Goal: Task Accomplishment & Management: Manage account settings

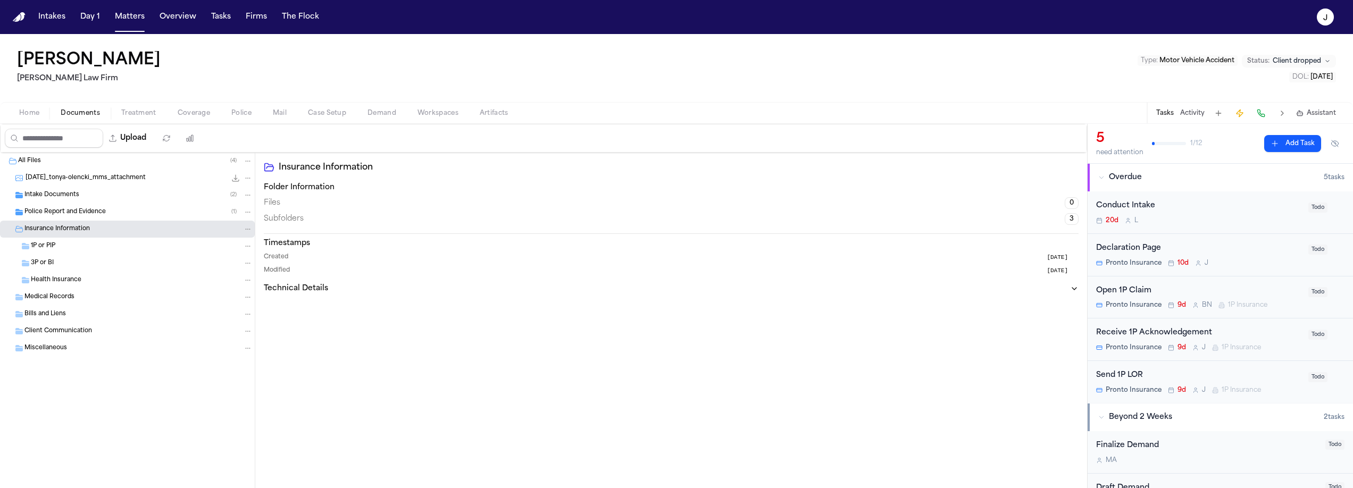
scroll to position [35, 0]
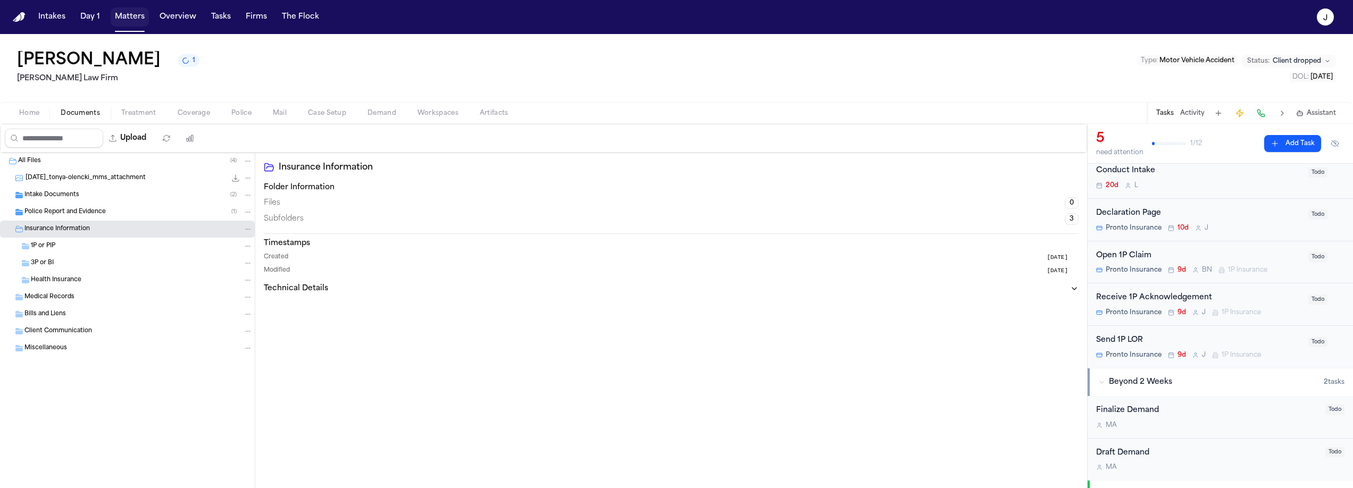
click at [122, 17] on button "Matters" at bounding box center [130, 16] width 38 height 19
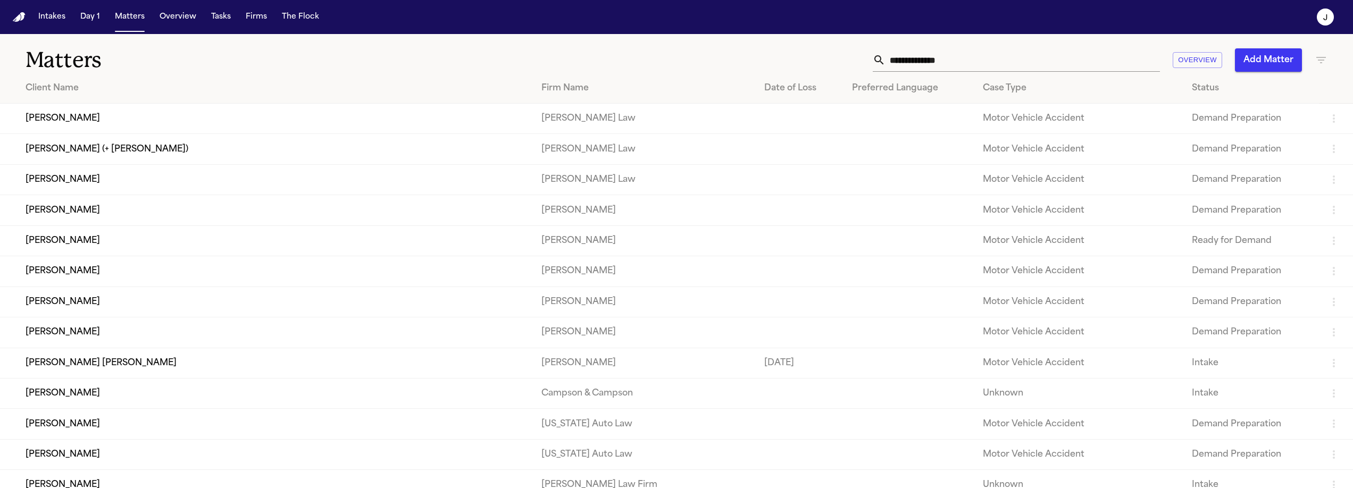
click at [911, 61] on input "text" at bounding box center [1022, 59] width 274 height 23
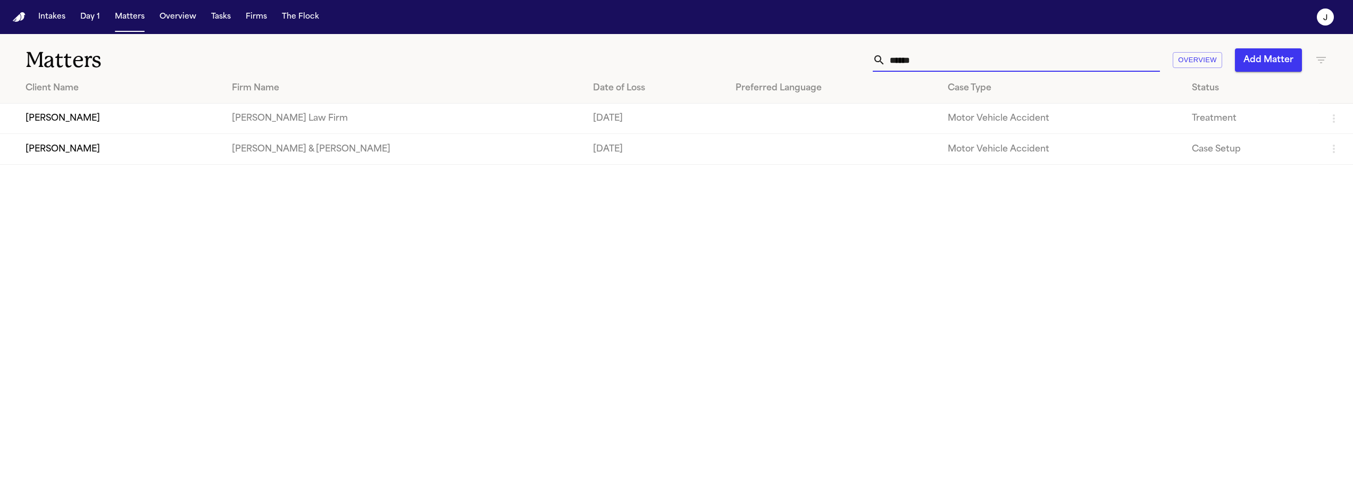
type input "******"
click at [139, 115] on td "[PERSON_NAME]" at bounding box center [111, 119] width 223 height 30
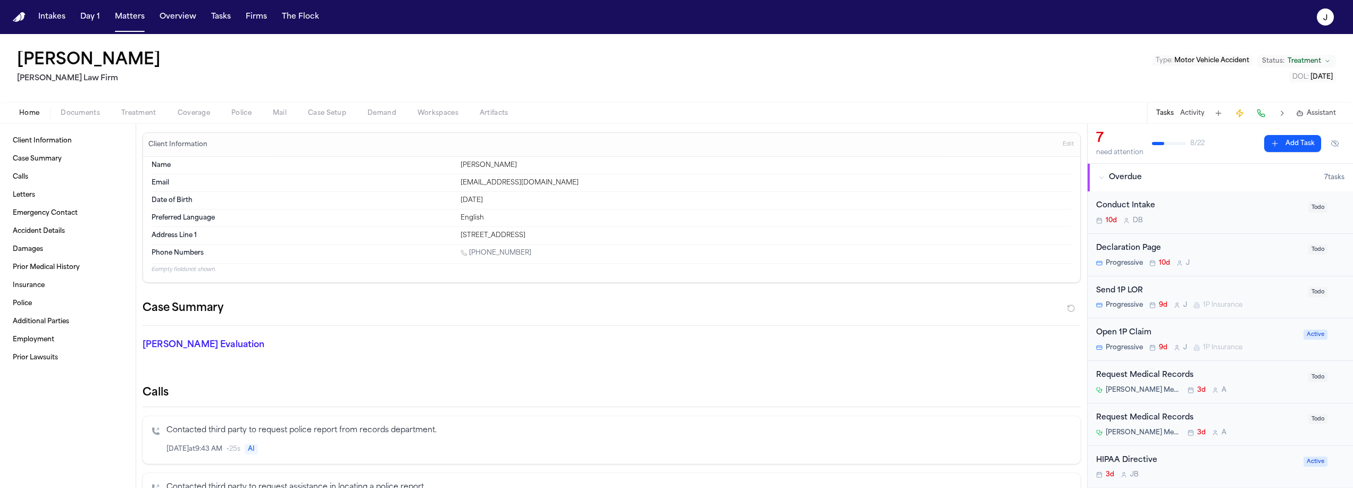
click at [195, 123] on div "Home Documents Treatment Coverage Police Mail Case Setup Demand Workspaces Arti…" at bounding box center [676, 112] width 1353 height 21
click at [195, 115] on span "Coverage" at bounding box center [194, 113] width 32 height 9
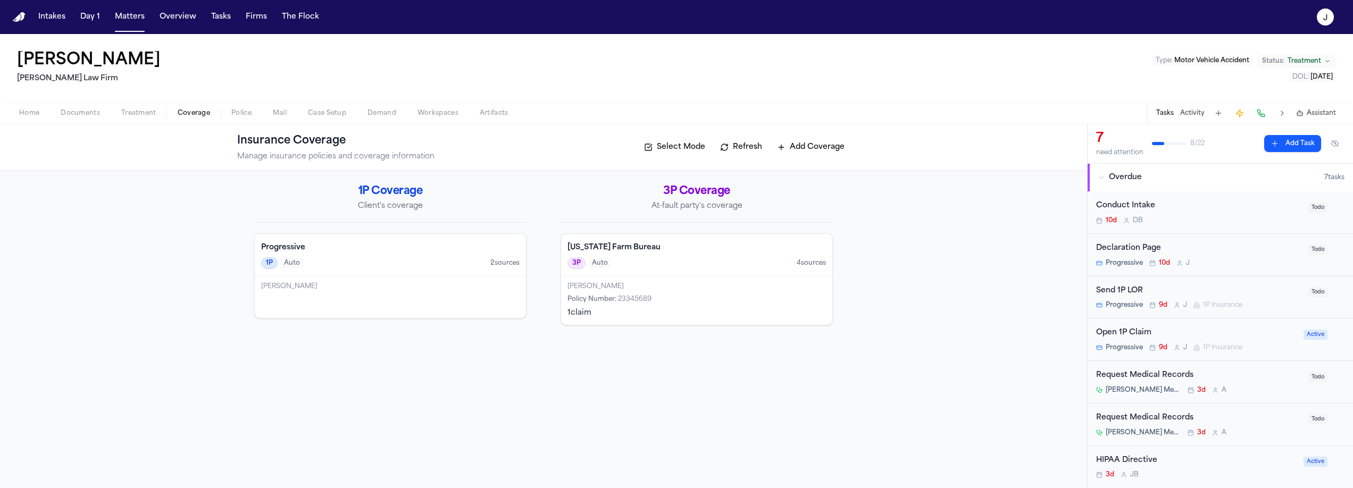
click at [387, 265] on div "1P Auto 2 source s" at bounding box center [390, 263] width 258 height 12
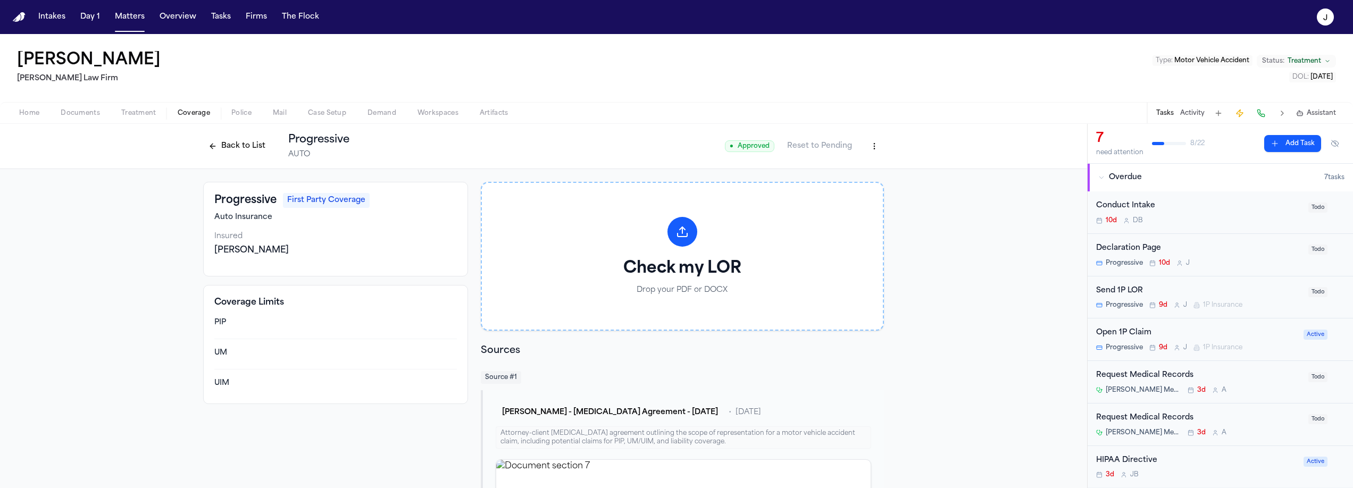
click at [82, 115] on span "Documents" at bounding box center [80, 113] width 39 height 9
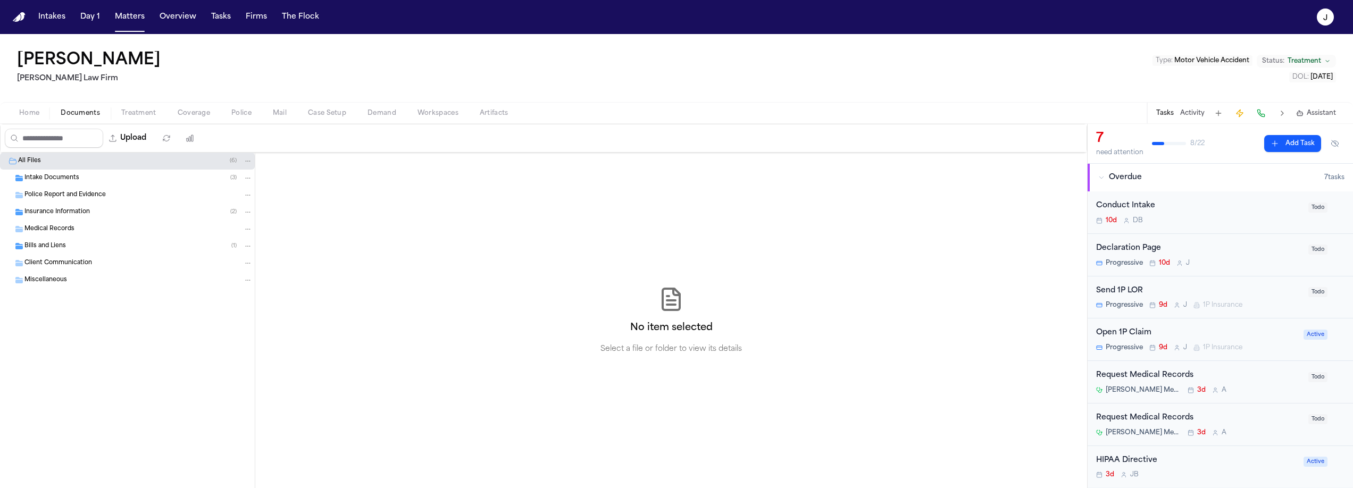
click at [54, 212] on span "Insurance Information" at bounding box center [56, 212] width 65 height 9
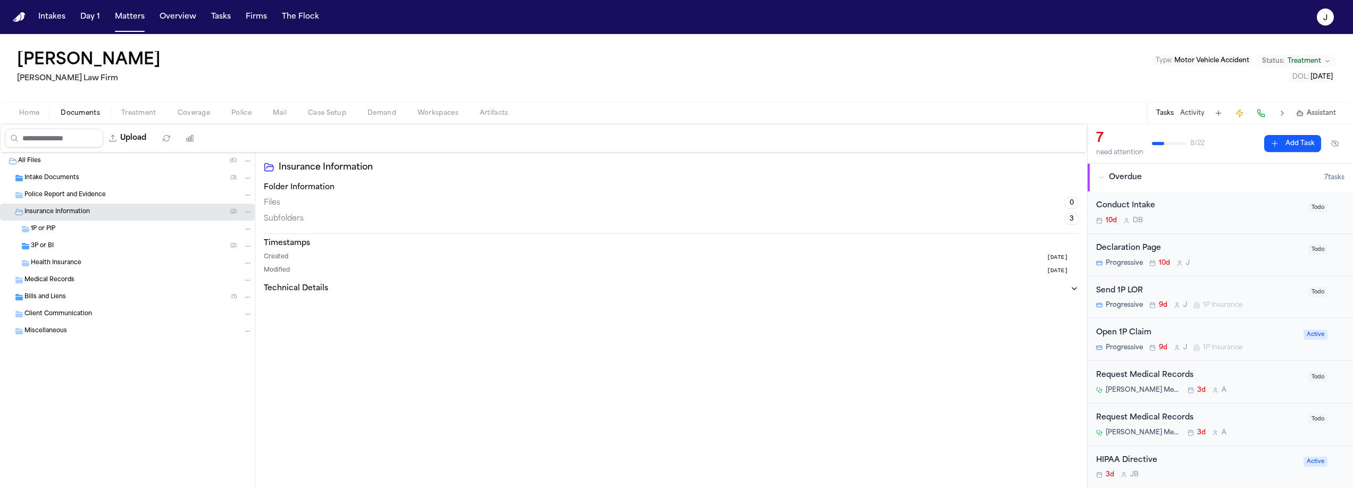
click at [35, 122] on div "Home Documents Treatment Coverage Police Mail Case Setup Demand Workspaces Arti…" at bounding box center [676, 112] width 1353 height 21
click at [33, 116] on span "Home" at bounding box center [29, 113] width 20 height 9
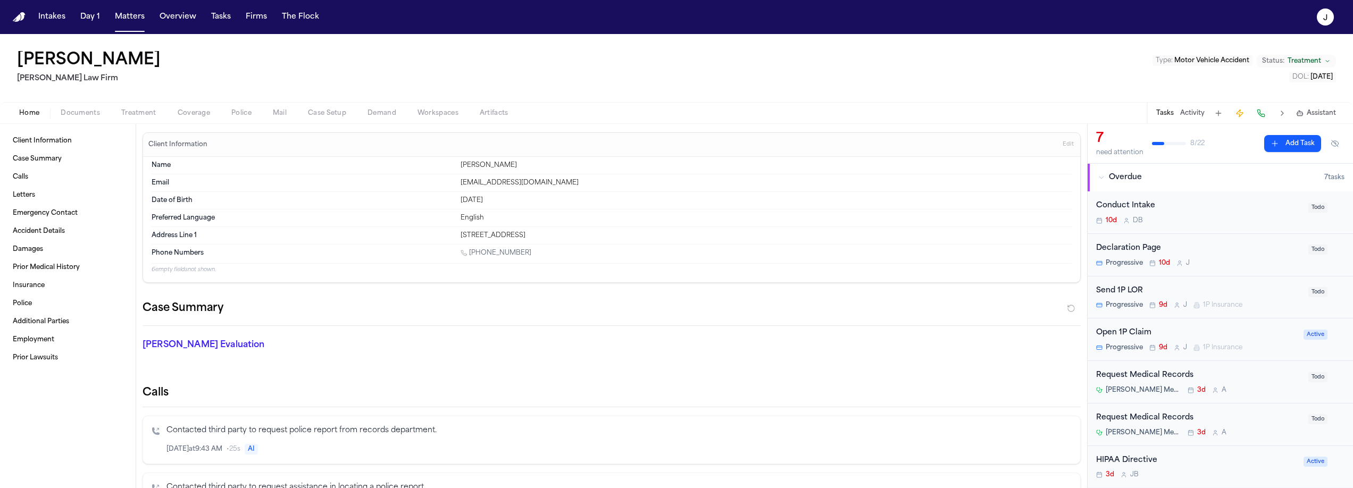
click at [187, 114] on span "Coverage" at bounding box center [194, 113] width 32 height 9
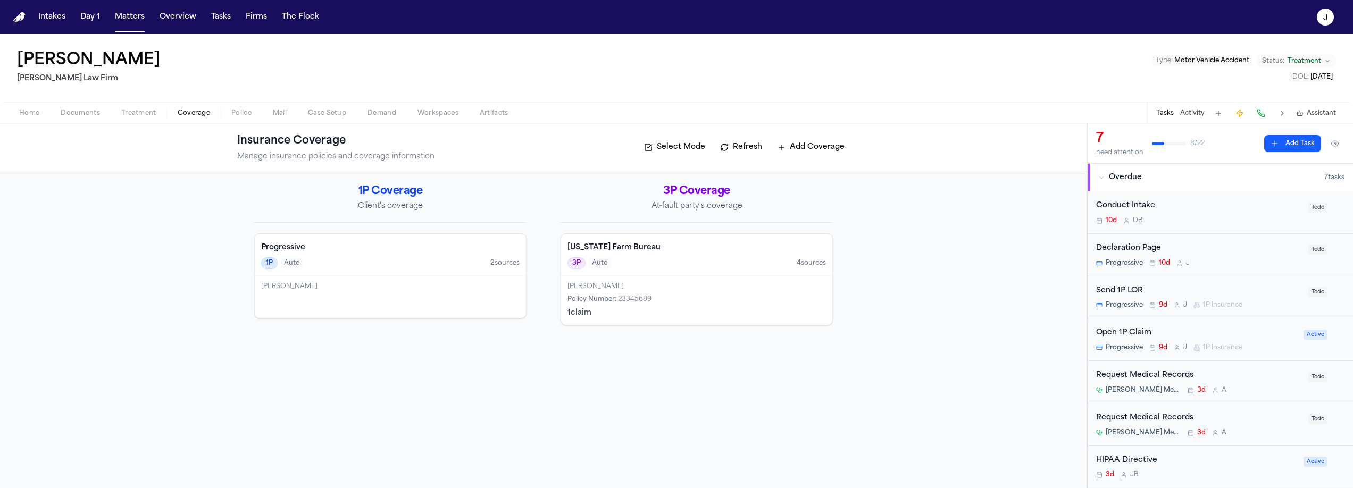
click at [364, 264] on div "1P Auto 2 source s" at bounding box center [390, 263] width 258 height 12
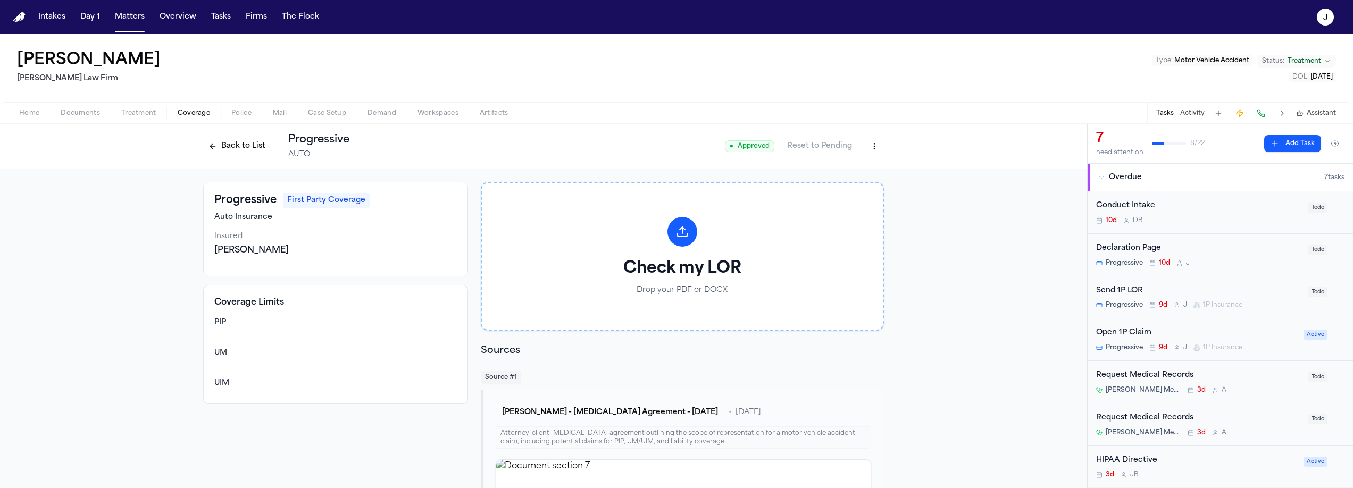
click at [869, 146] on html "Intakes Day 1 Matters Overview Tasks Firms The Flock J [PERSON_NAME] [PERSON_NA…" at bounding box center [676, 244] width 1353 height 488
click at [827, 168] on div "Edit Coverage" at bounding box center [833, 169] width 89 height 17
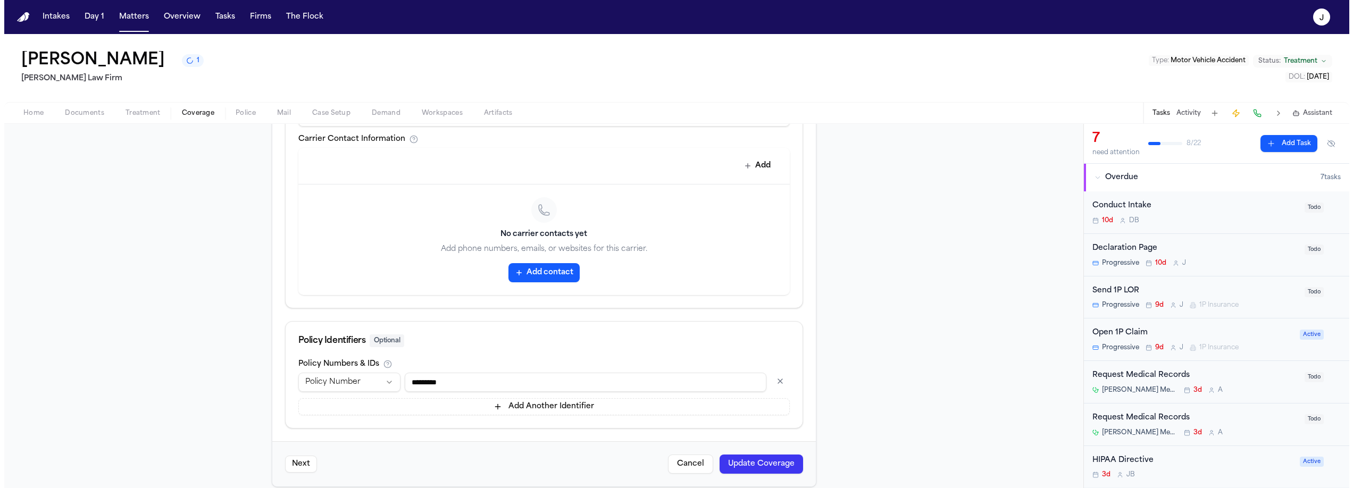
scroll to position [482, 0]
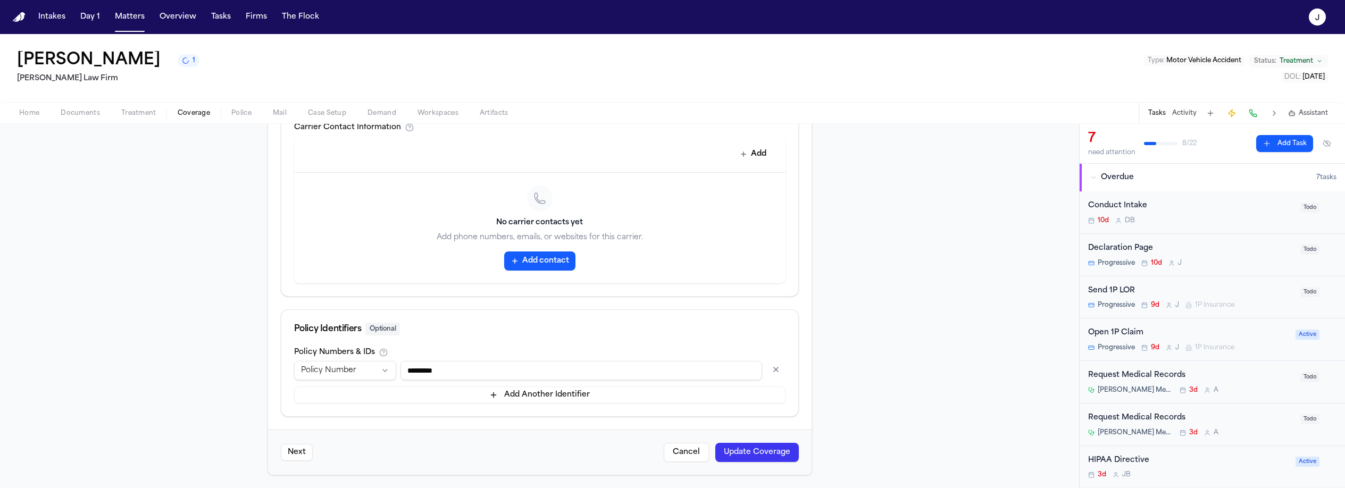
click at [733, 455] on button "Update Coverage" at bounding box center [756, 452] width 83 height 19
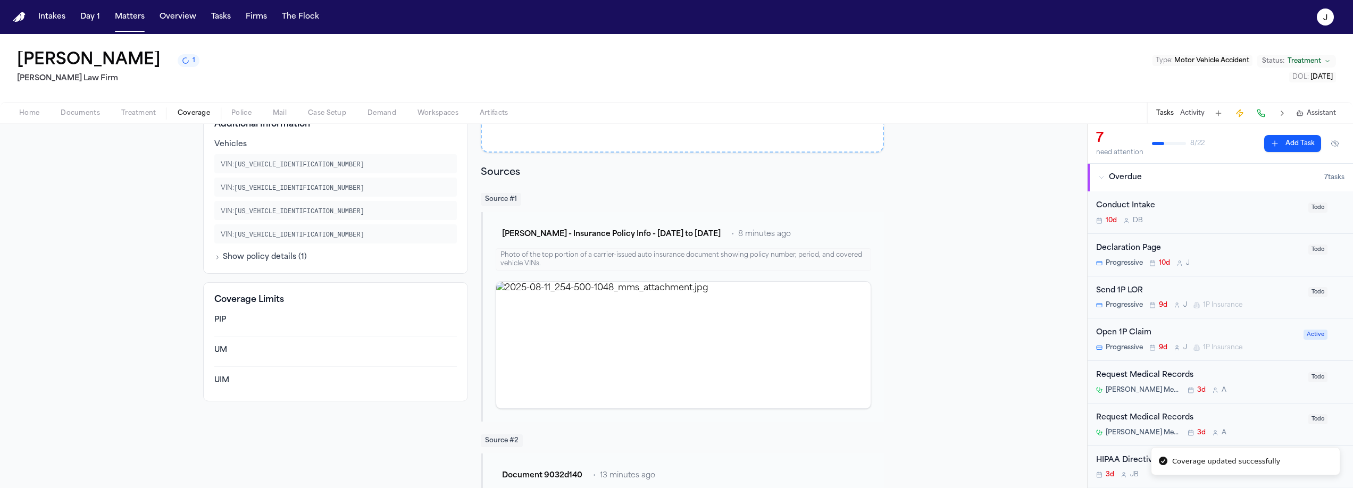
scroll to position [186, 0]
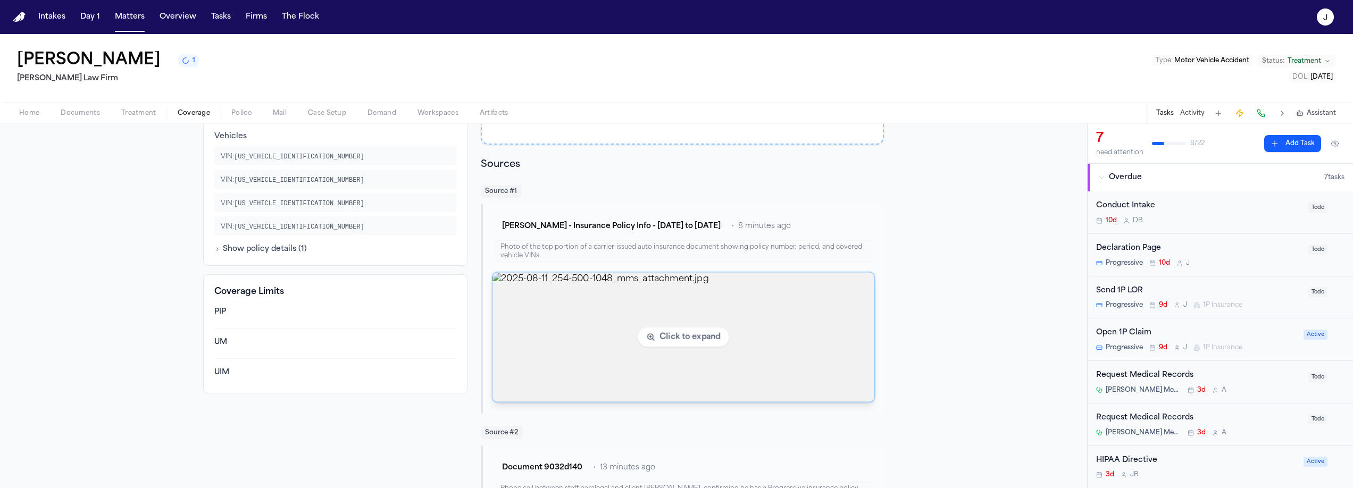
click at [602, 325] on img "View image 2025-08-11_254-500-1048_mms_attachment.jpg" at bounding box center [683, 337] width 382 height 129
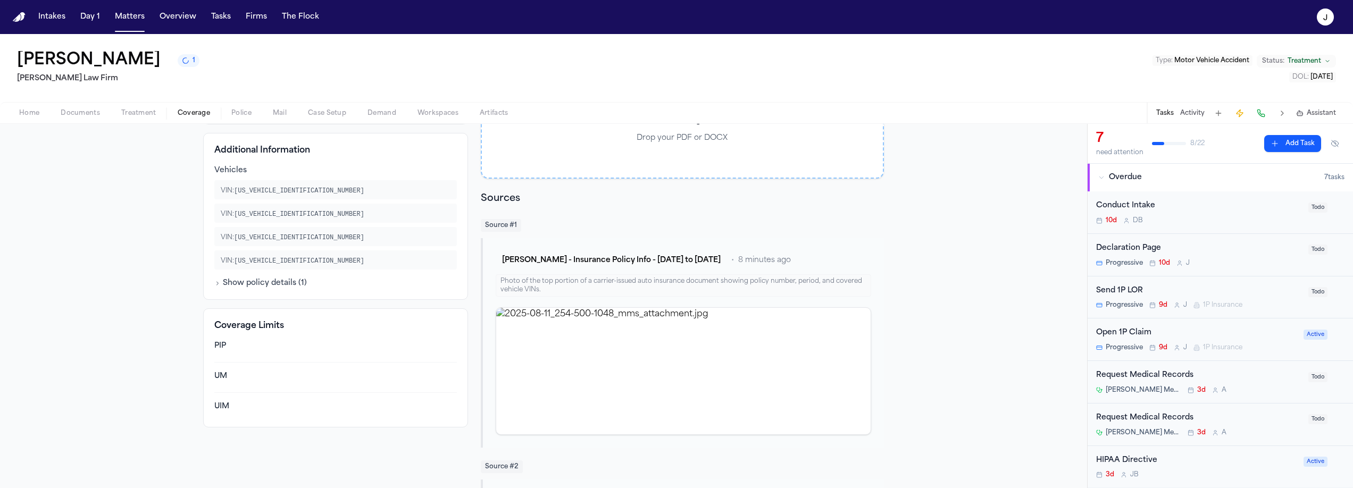
scroll to position [0, 0]
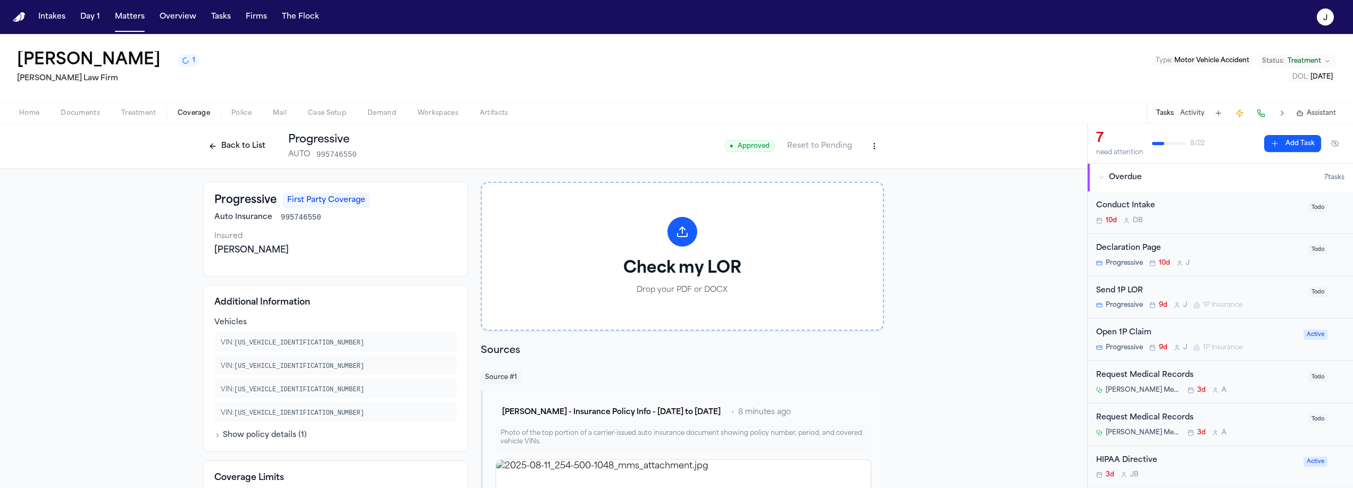
click at [244, 149] on button "Back to List" at bounding box center [237, 146] width 68 height 17
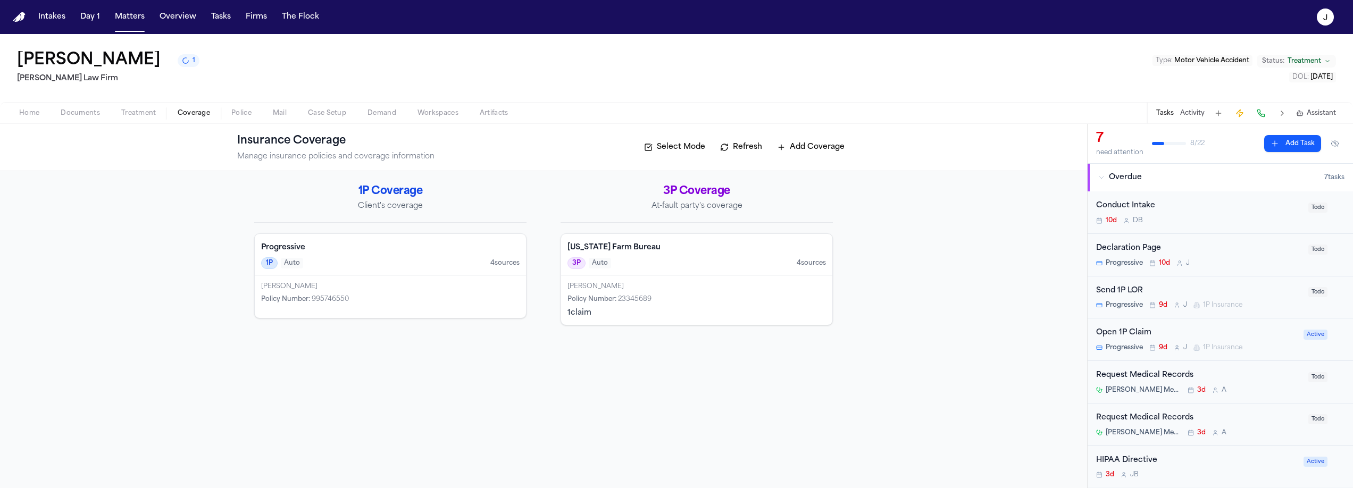
click at [746, 145] on button "Refresh" at bounding box center [741, 147] width 53 height 17
click at [384, 253] on h4 "Progressive" at bounding box center [390, 247] width 258 height 11
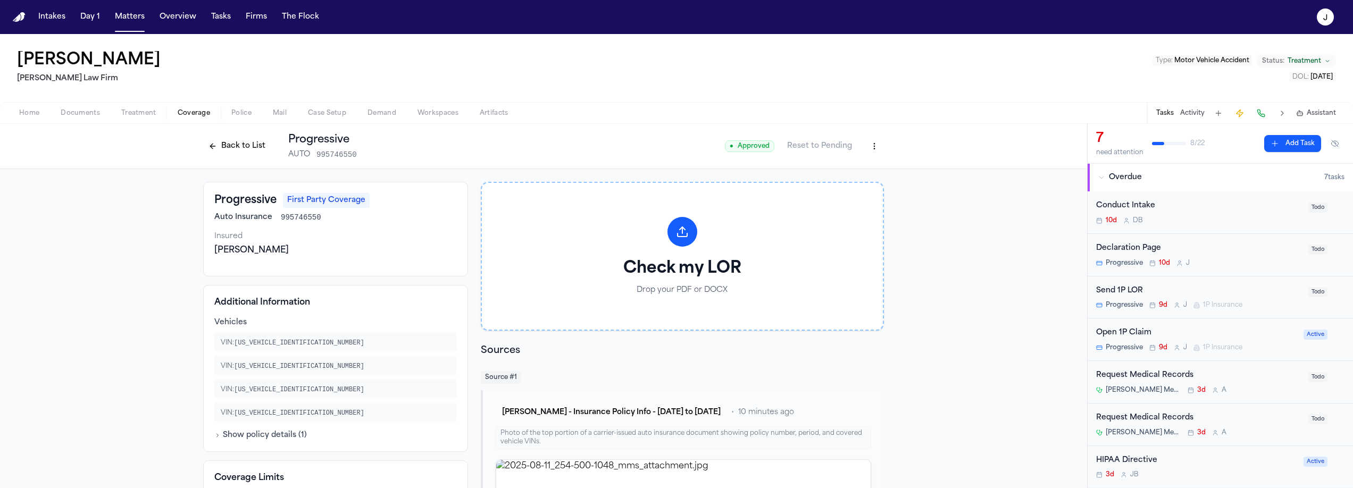
click at [1232, 291] on div "Send 1P LOR" at bounding box center [1199, 291] width 206 height 12
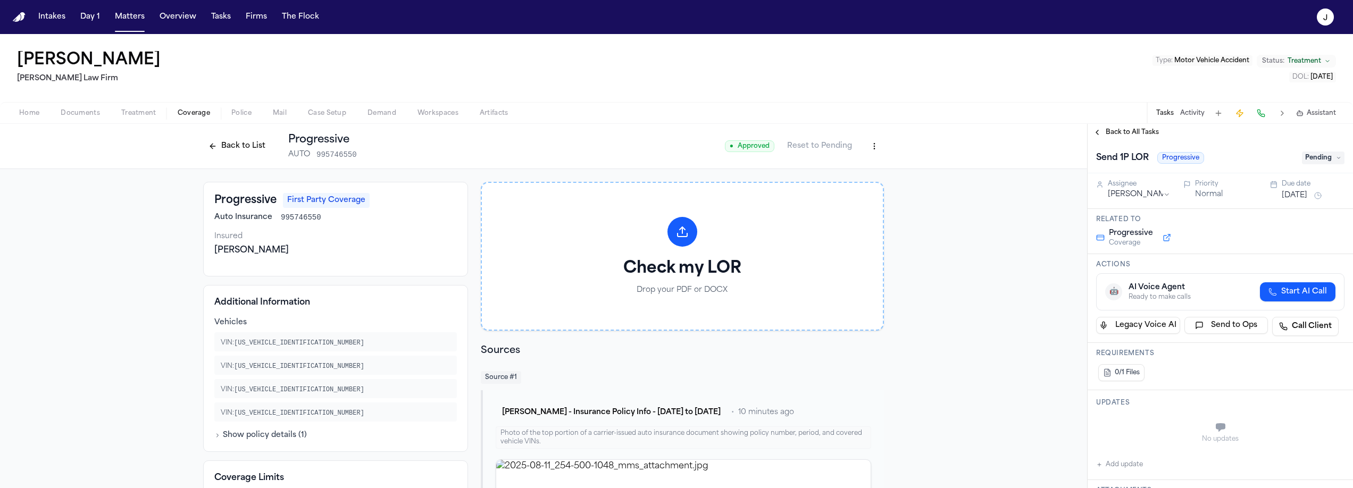
click at [1142, 132] on span "Back to All Tasks" at bounding box center [1132, 132] width 53 height 9
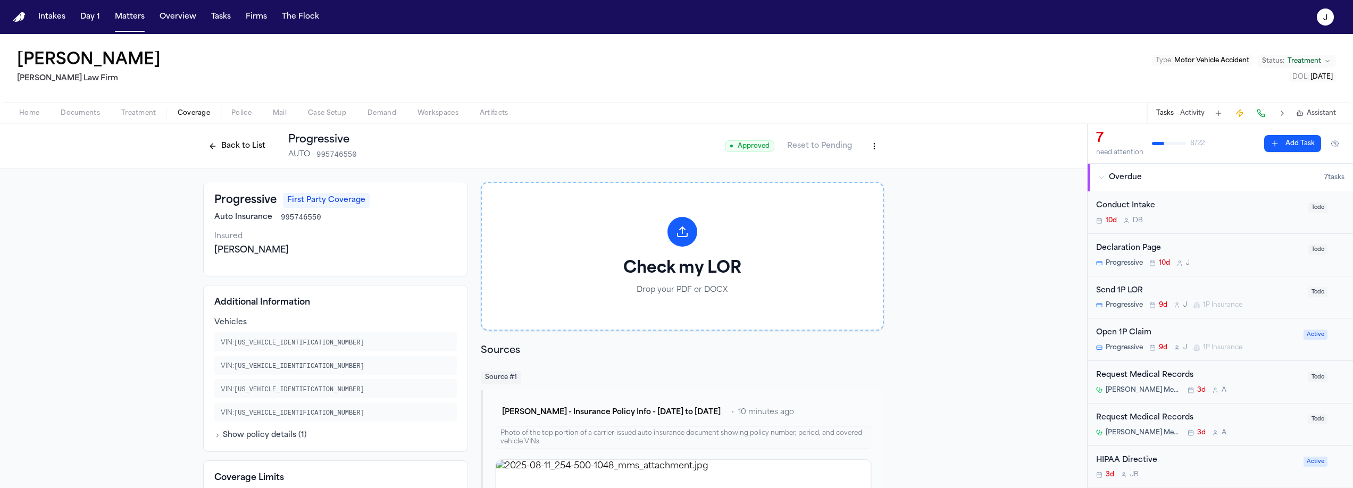
scroll to position [56, 0]
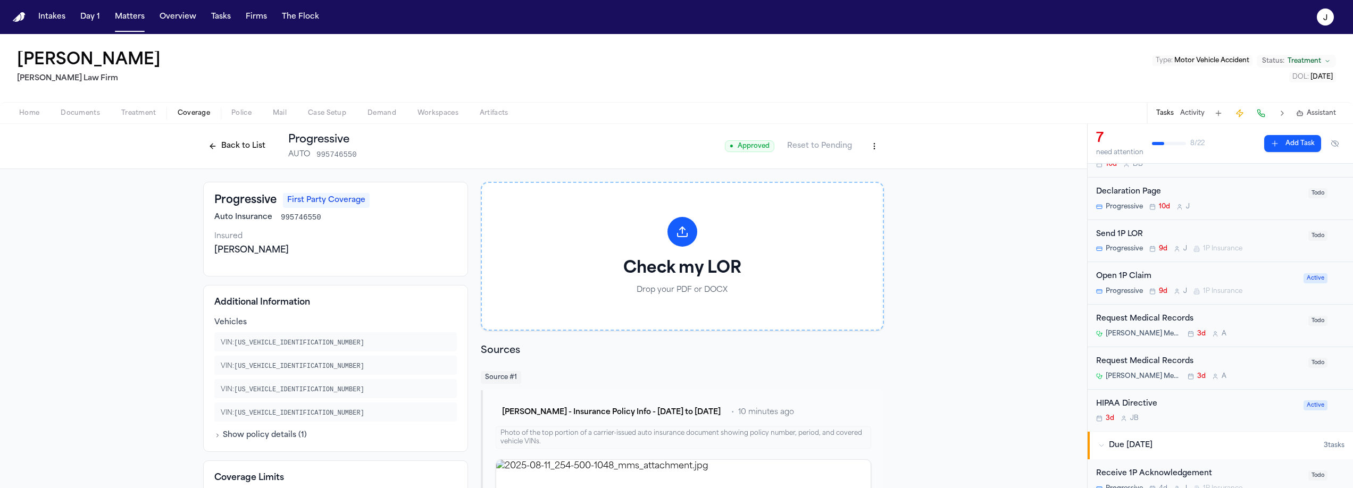
click at [1203, 276] on div "Open 1P Claim" at bounding box center [1196, 277] width 201 height 12
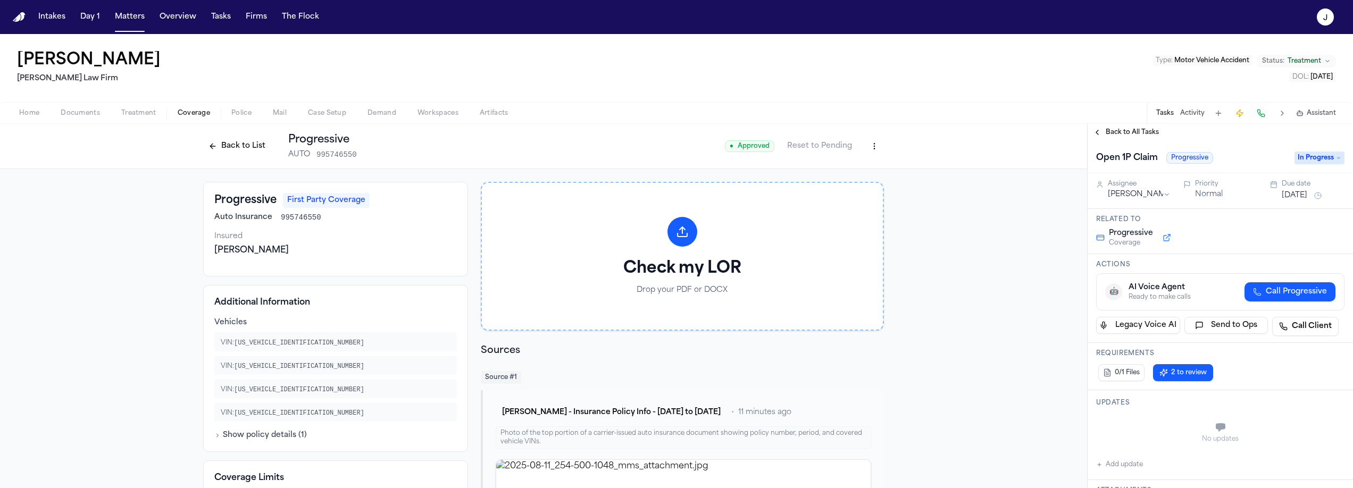
click at [1288, 293] on span "Call Progressive" at bounding box center [1296, 292] width 61 height 11
click at [1312, 293] on icon "button" at bounding box center [1316, 293] width 9 height 9
click at [233, 153] on button "Back to List" at bounding box center [237, 146] width 68 height 17
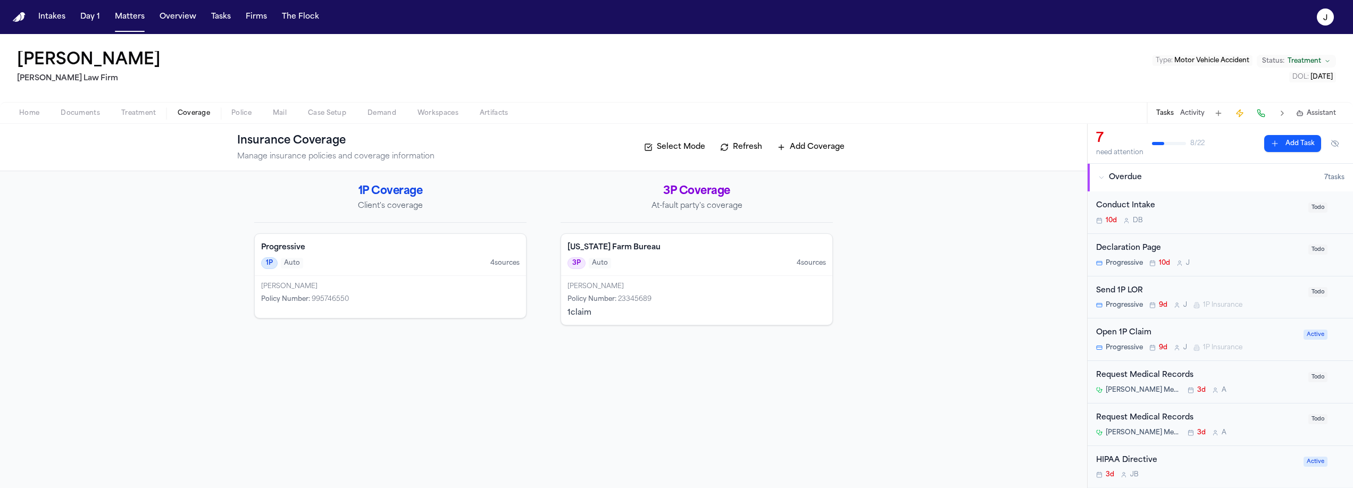
click at [394, 258] on div "1P Auto 4 source s" at bounding box center [390, 263] width 258 height 12
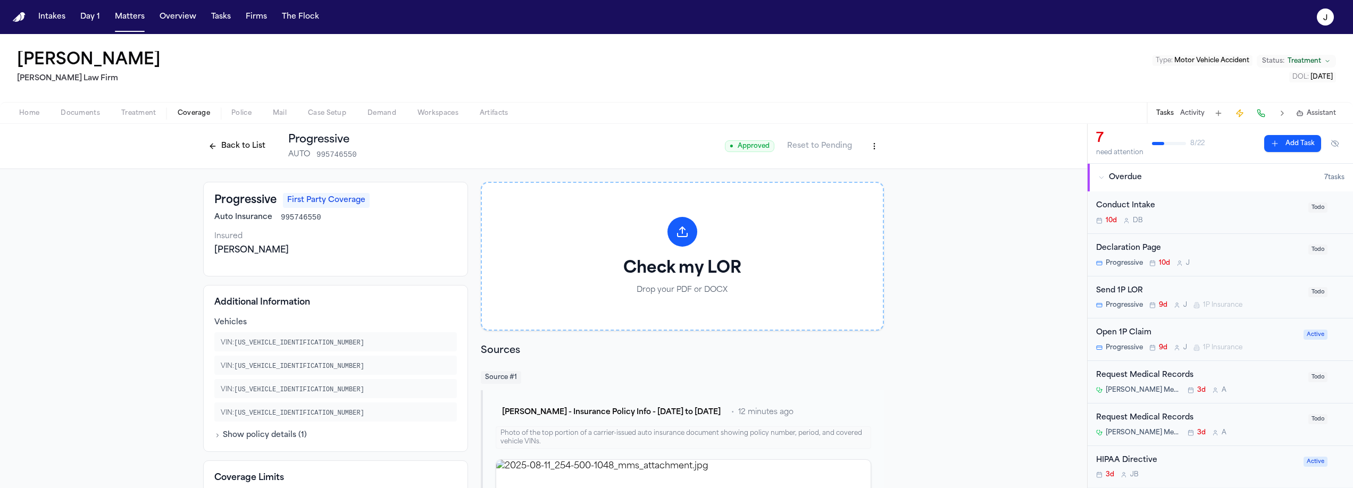
click at [1201, 337] on div "Open 1P Claim" at bounding box center [1196, 333] width 201 height 12
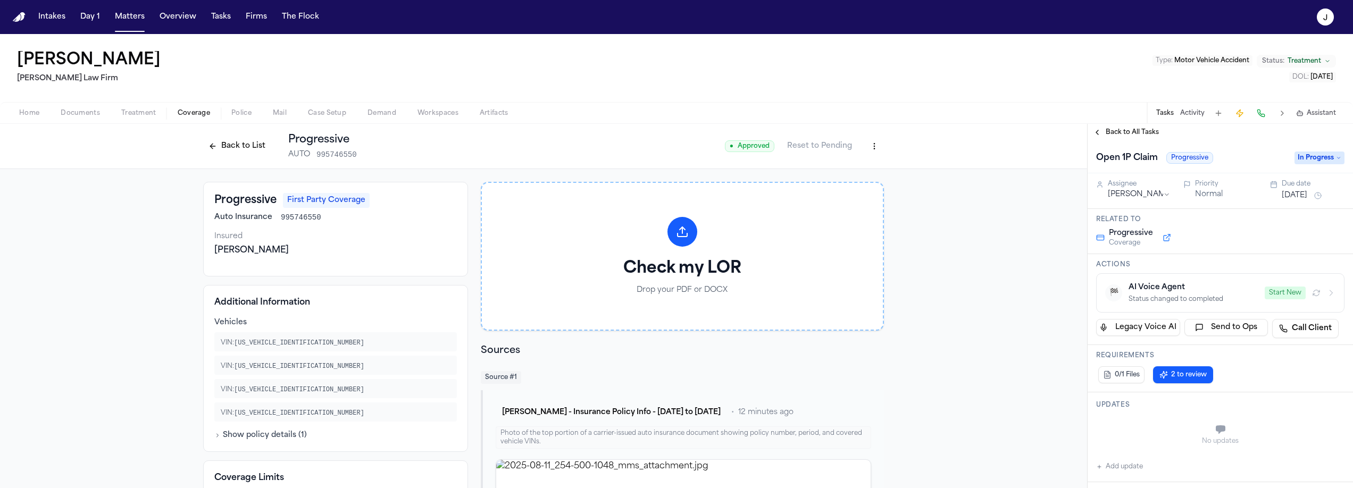
click at [1288, 290] on button "Start New" at bounding box center [1285, 293] width 41 height 13
click at [1312, 294] on icon "button" at bounding box center [1316, 293] width 9 height 9
click at [229, 141] on button "Back to List" at bounding box center [237, 146] width 68 height 17
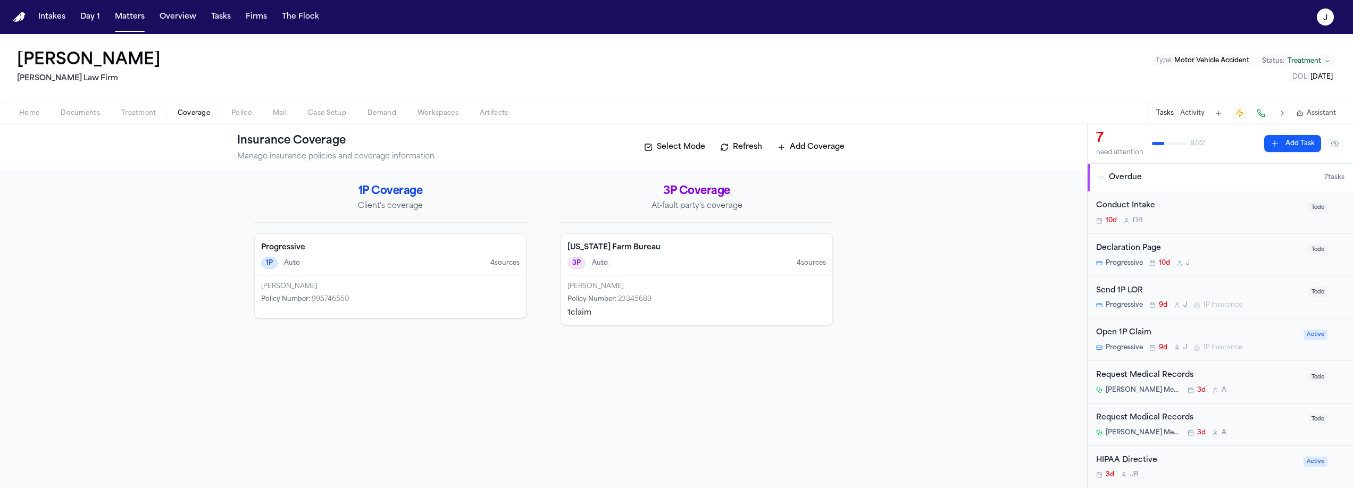
click at [324, 120] on div "Home Documents Treatment Coverage Police Mail Case Setup Demand Workspaces Arti…" at bounding box center [676, 112] width 1353 height 21
click at [325, 111] on span "Case Setup" at bounding box center [327, 113] width 38 height 9
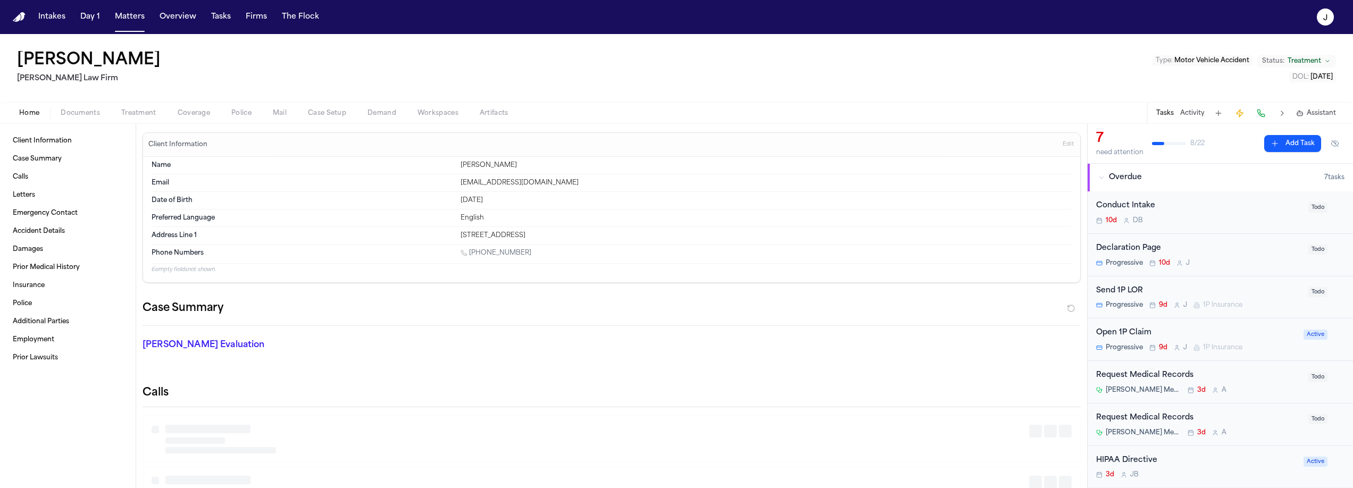
click at [28, 118] on span "Home" at bounding box center [29, 113] width 20 height 9
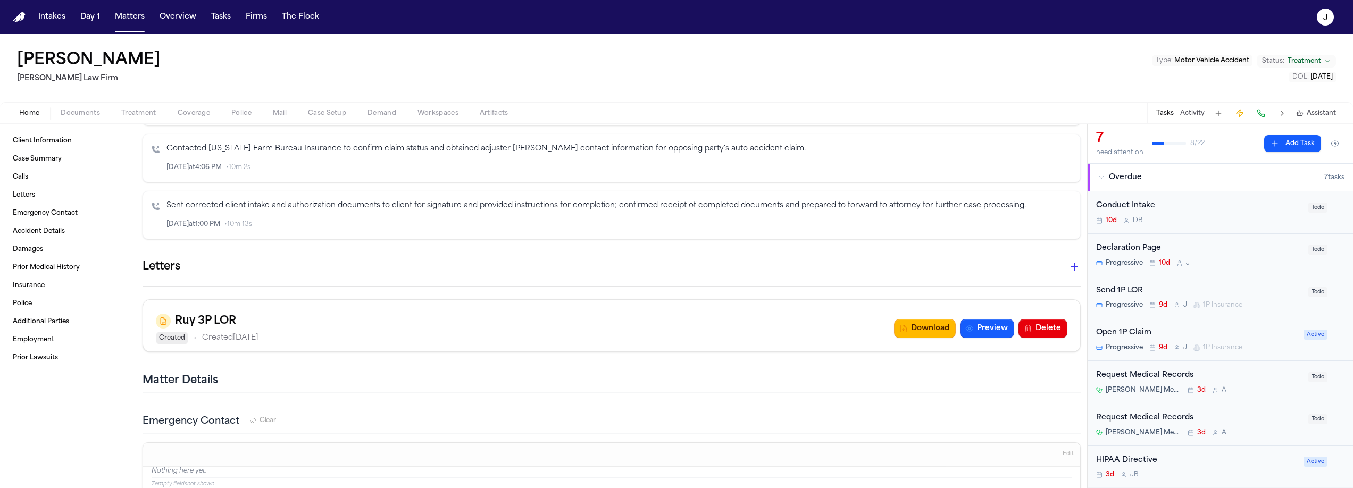
scroll to position [424, 0]
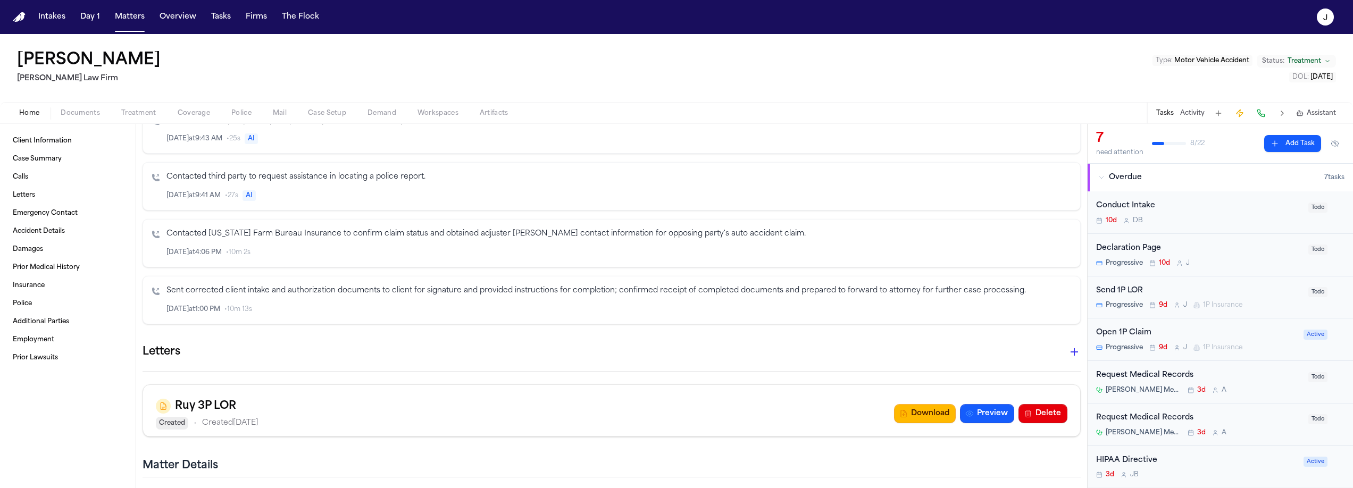
click at [328, 118] on span "Case Setup" at bounding box center [327, 113] width 38 height 9
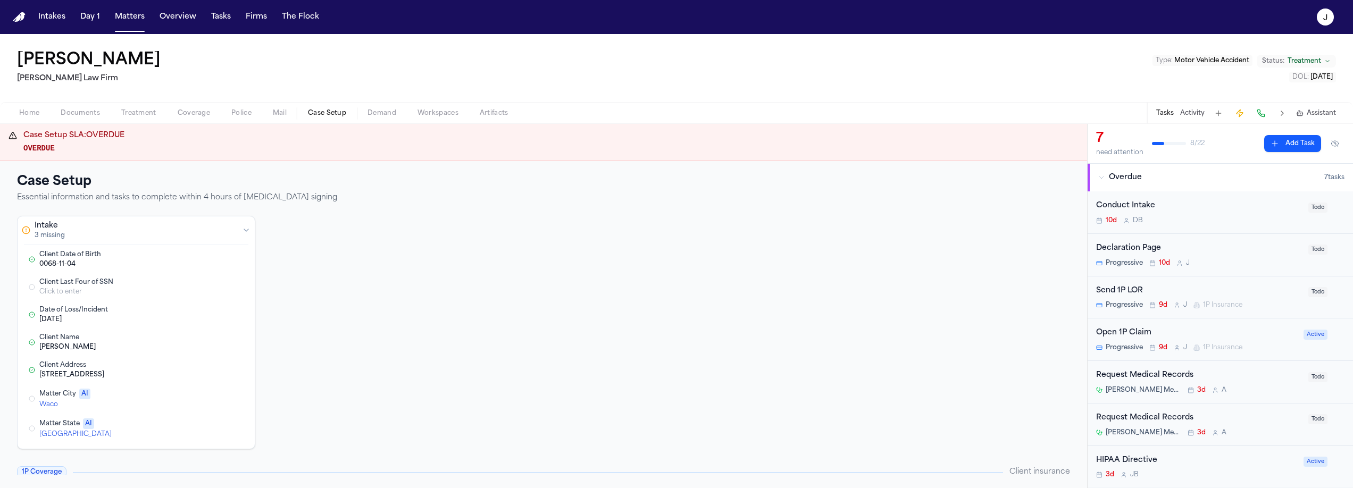
click at [198, 399] on button "Edit Matter City" at bounding box center [194, 398] width 19 height 13
click at [195, 426] on button "Edit Matter State" at bounding box center [194, 426] width 19 height 13
click at [81, 289] on div "Click to enter" at bounding box center [114, 292] width 150 height 9
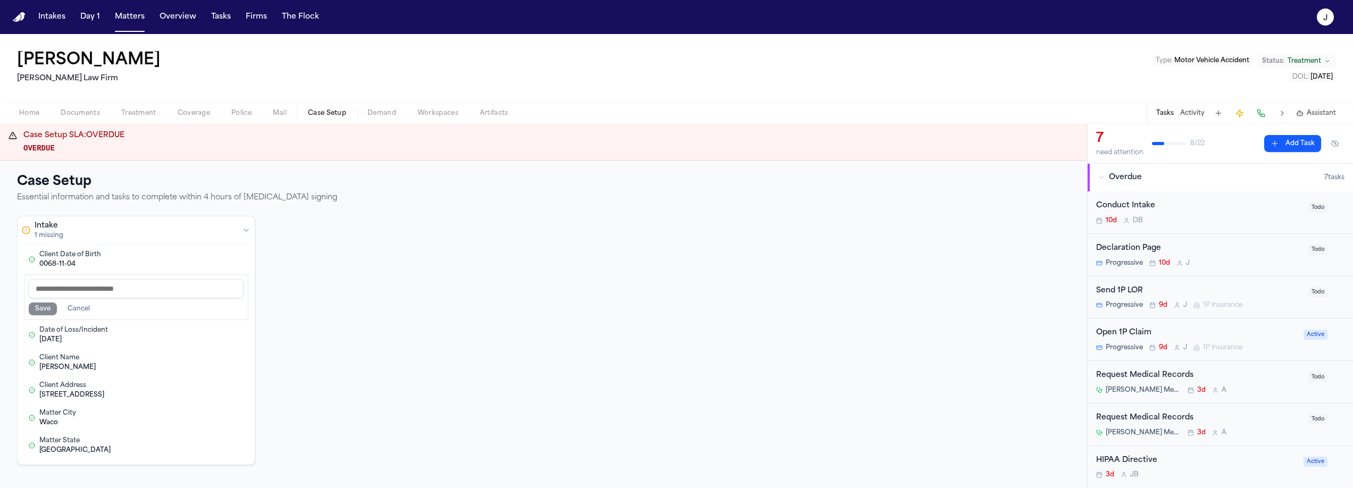
click at [35, 120] on div "Home Documents Treatment Coverage Police Mail Case Setup Demand Workspaces Arti…" at bounding box center [676, 112] width 1353 height 21
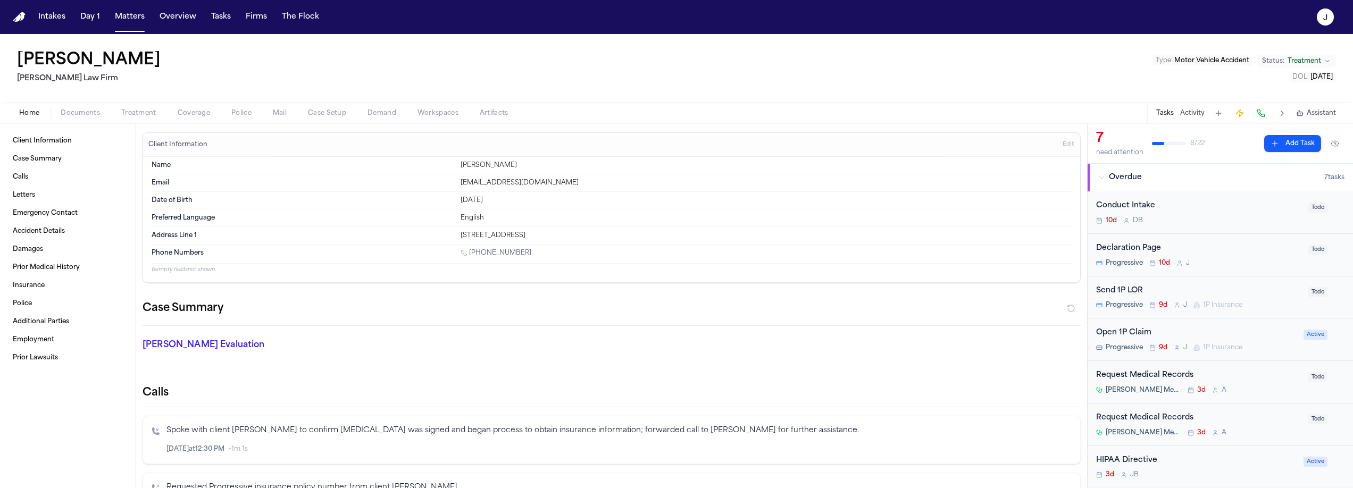
click at [35, 118] on span "Home" at bounding box center [29, 113] width 20 height 9
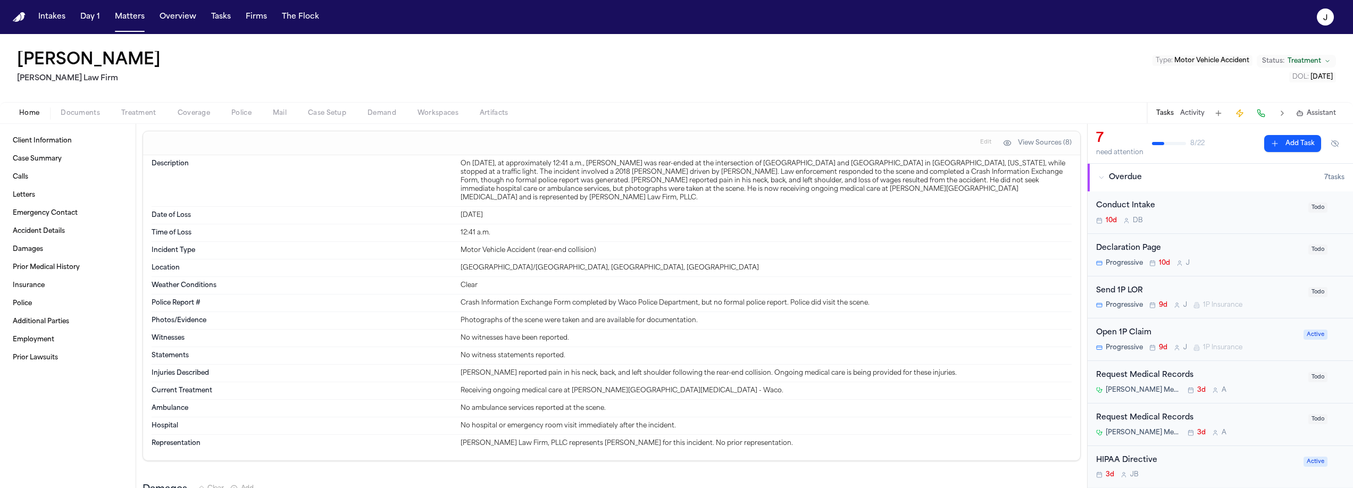
scroll to position [928, 0]
click at [89, 112] on span "Documents" at bounding box center [80, 113] width 39 height 9
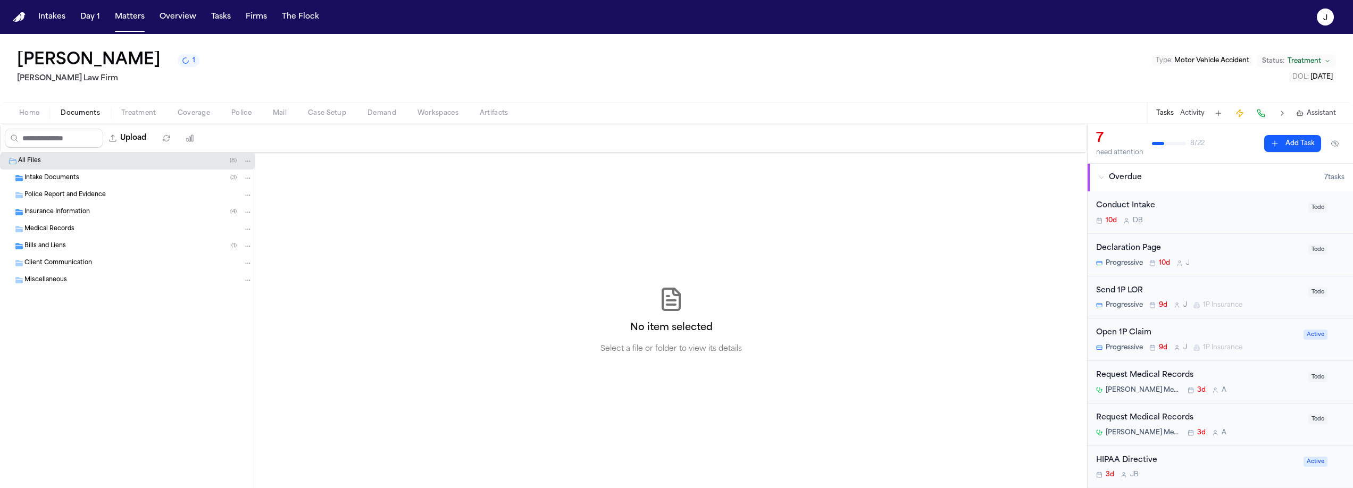
click at [51, 181] on span "Intake Documents" at bounding box center [51, 178] width 55 height 9
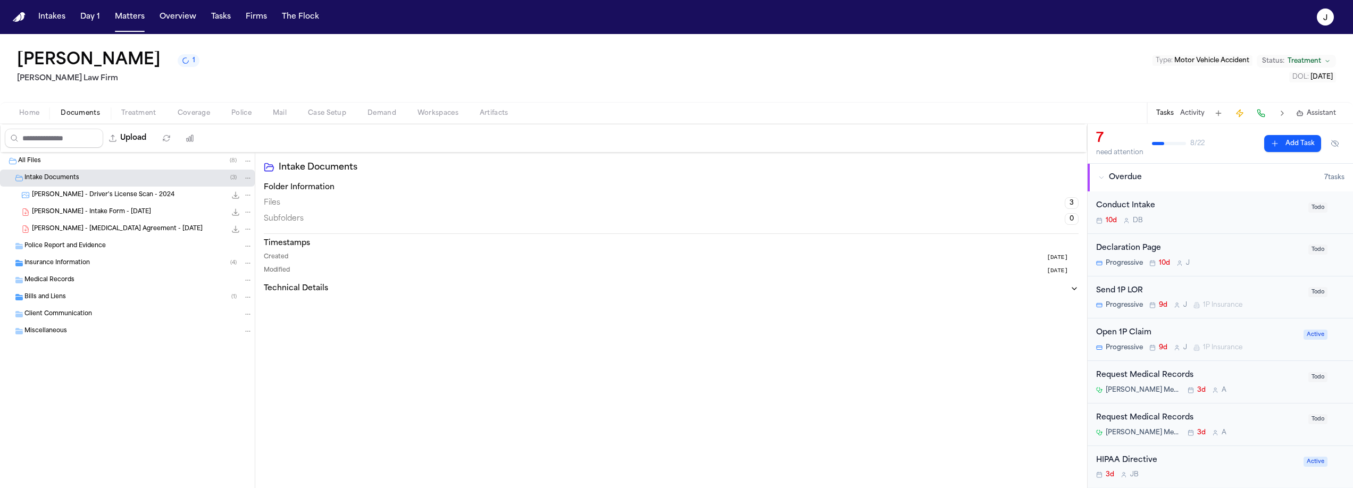
click at [81, 211] on span "[PERSON_NAME] - Intake Form - [DATE]" at bounding box center [91, 212] width 119 height 9
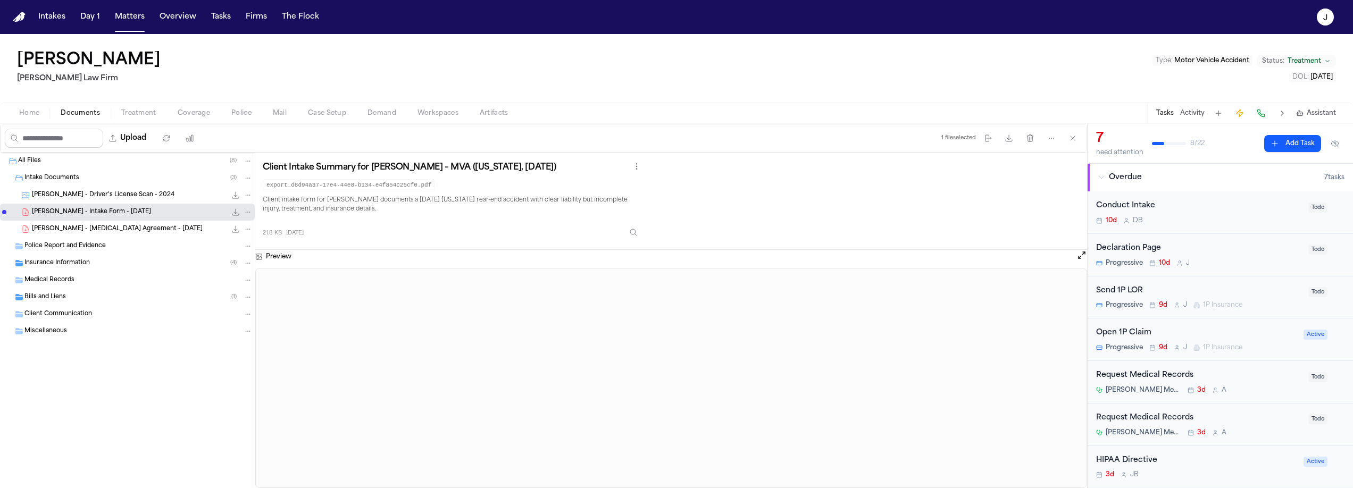
click at [86, 235] on div "[PERSON_NAME] - [MEDICAL_DATA] Agreement - [DATE] 969.4 KB • PDF" at bounding box center [127, 229] width 255 height 17
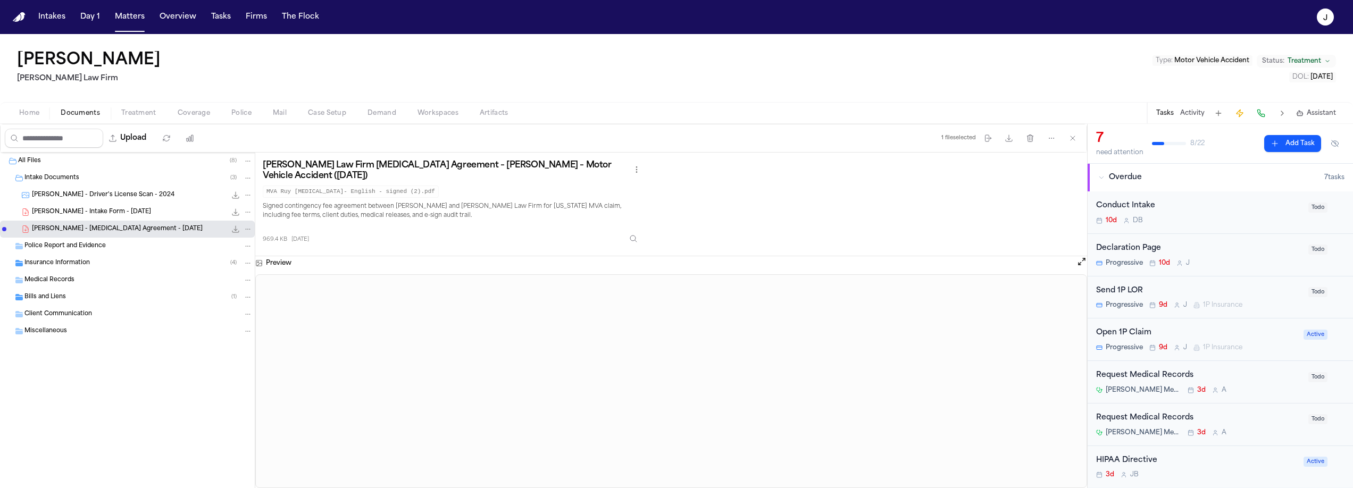
click at [38, 104] on div "Home Documents Treatment Coverage Police Mail Case Setup Demand Workspaces Arti…" at bounding box center [676, 112] width 1353 height 21
click at [34, 109] on span "Home" at bounding box center [29, 113] width 20 height 9
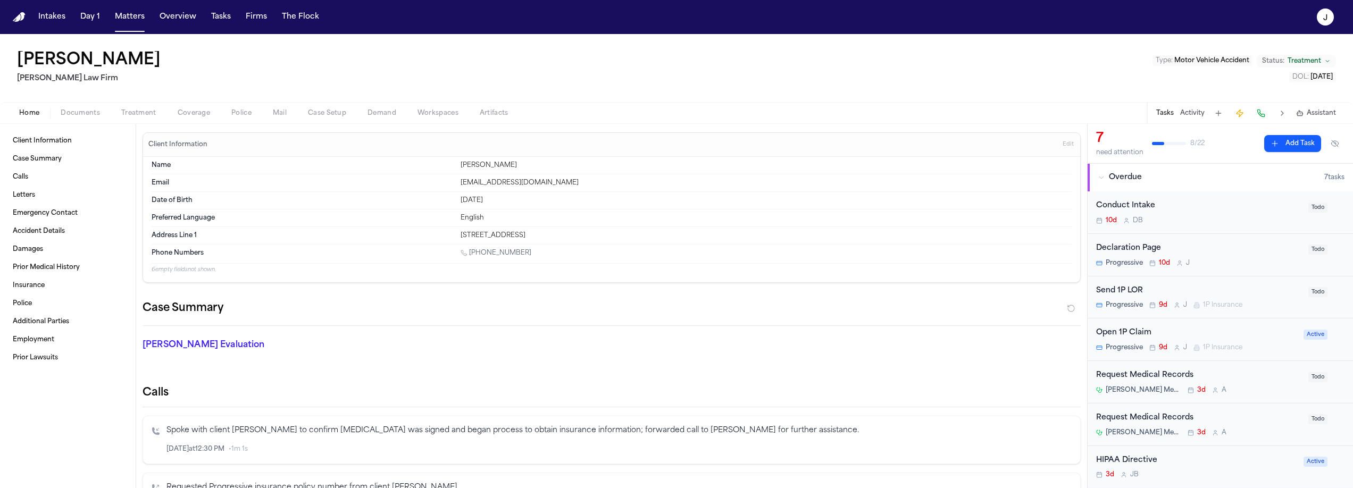
click at [200, 116] on span "Coverage" at bounding box center [194, 113] width 32 height 9
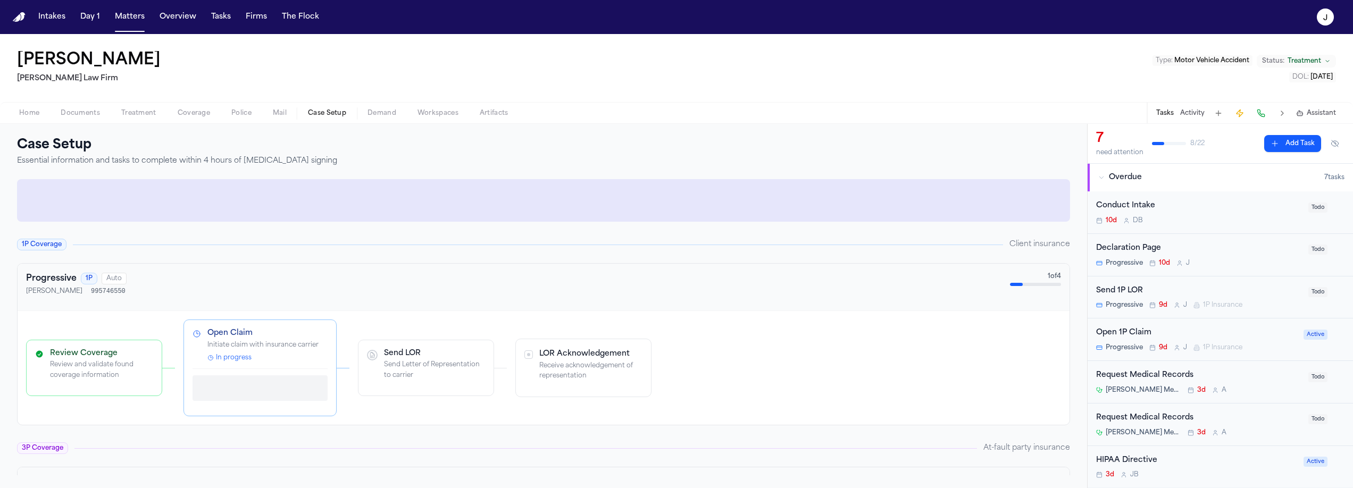
click at [315, 117] on span "Case Setup" at bounding box center [327, 113] width 38 height 9
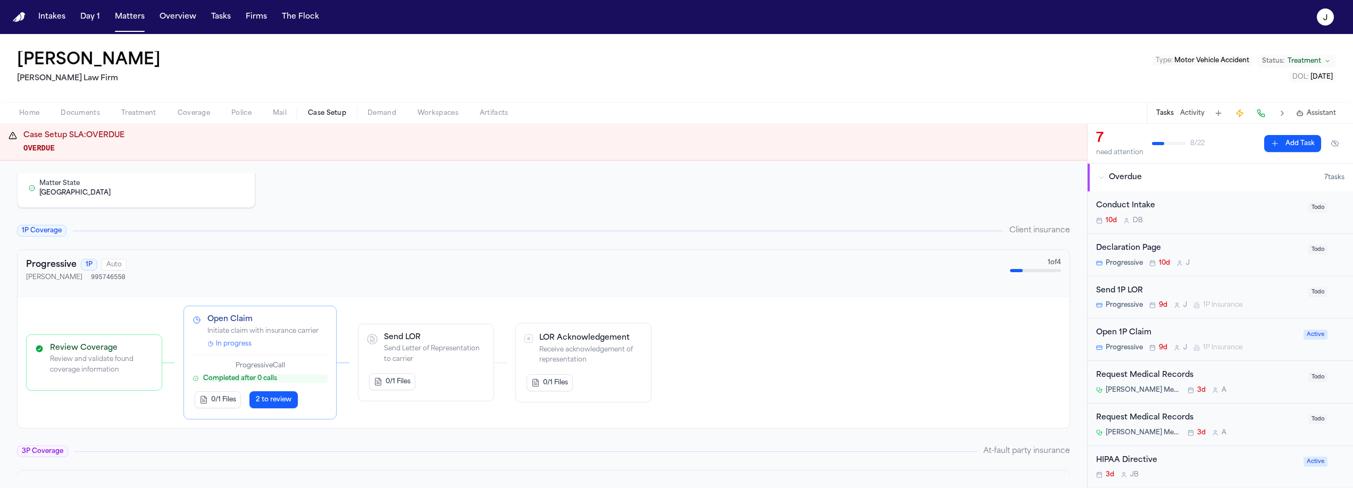
scroll to position [247, 0]
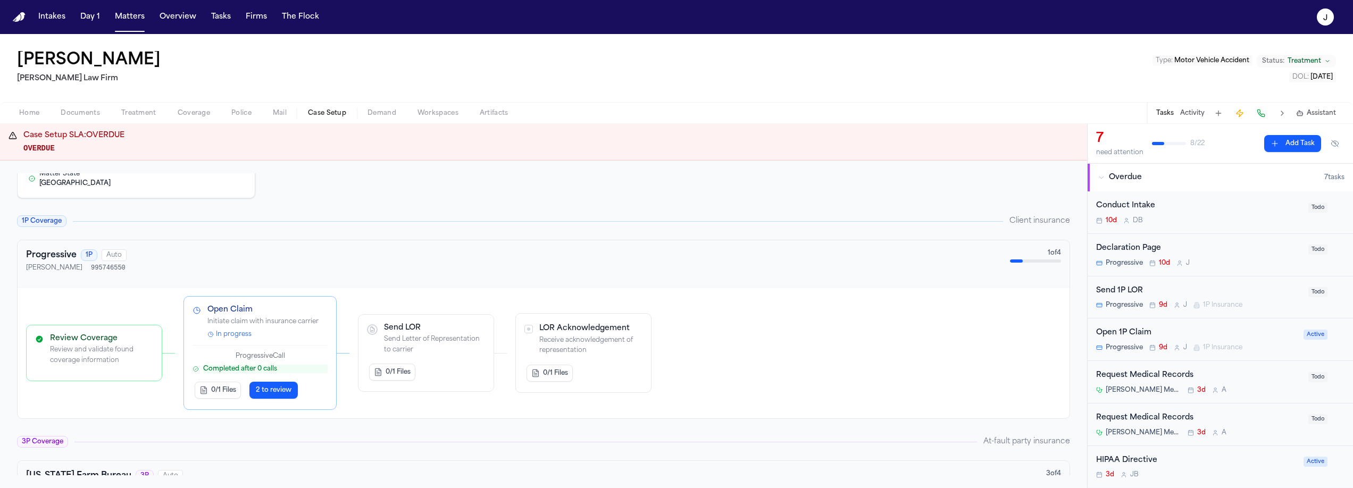
click at [270, 396] on button "2 to review" at bounding box center [273, 390] width 48 height 17
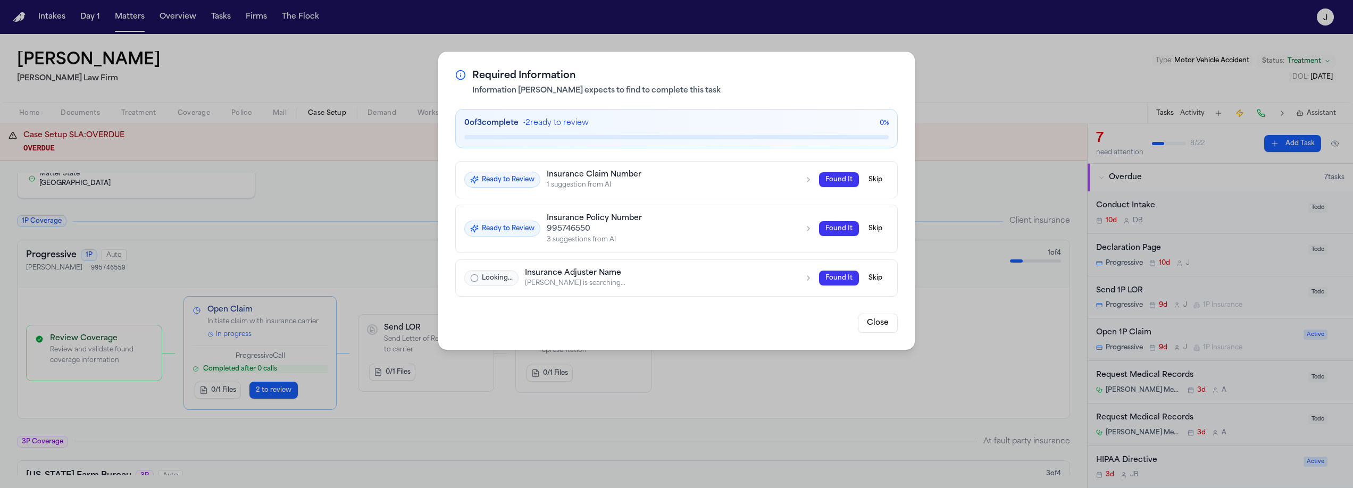
click at [590, 185] on div "1 suggestion from AI" at bounding box center [672, 185] width 251 height 9
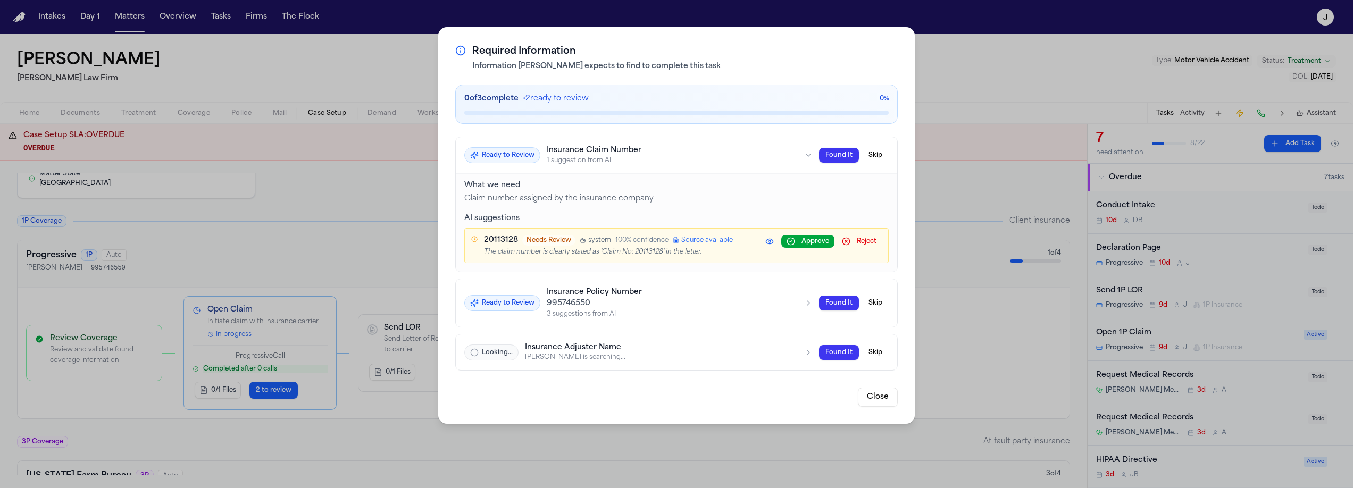
click at [696, 245] on span "Source available" at bounding box center [707, 240] width 52 height 9
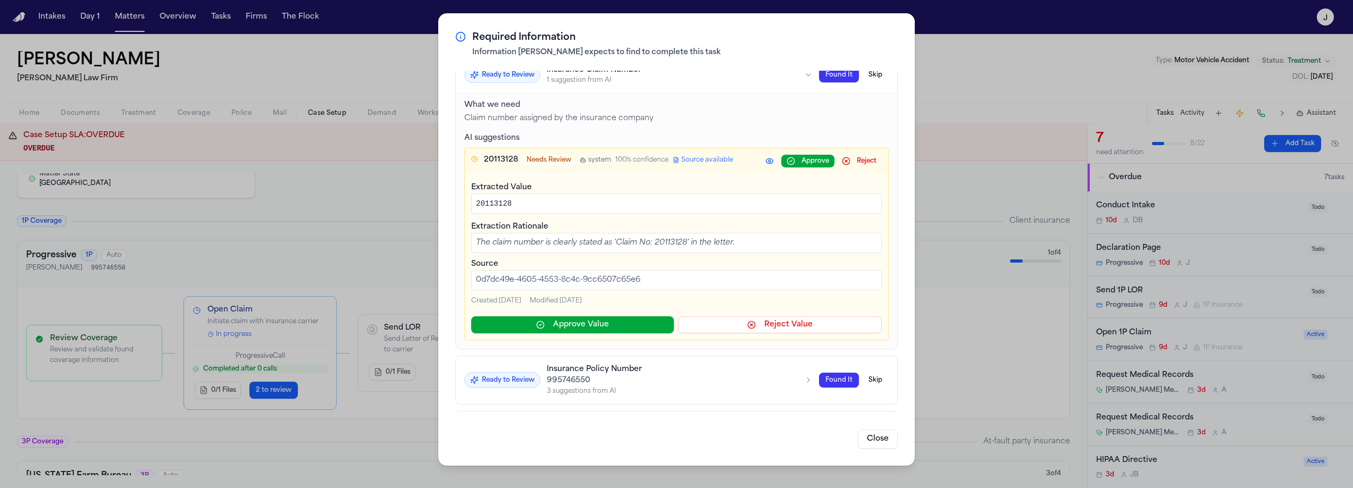
scroll to position [65, 0]
click at [690, 159] on span "Source available" at bounding box center [707, 161] width 52 height 9
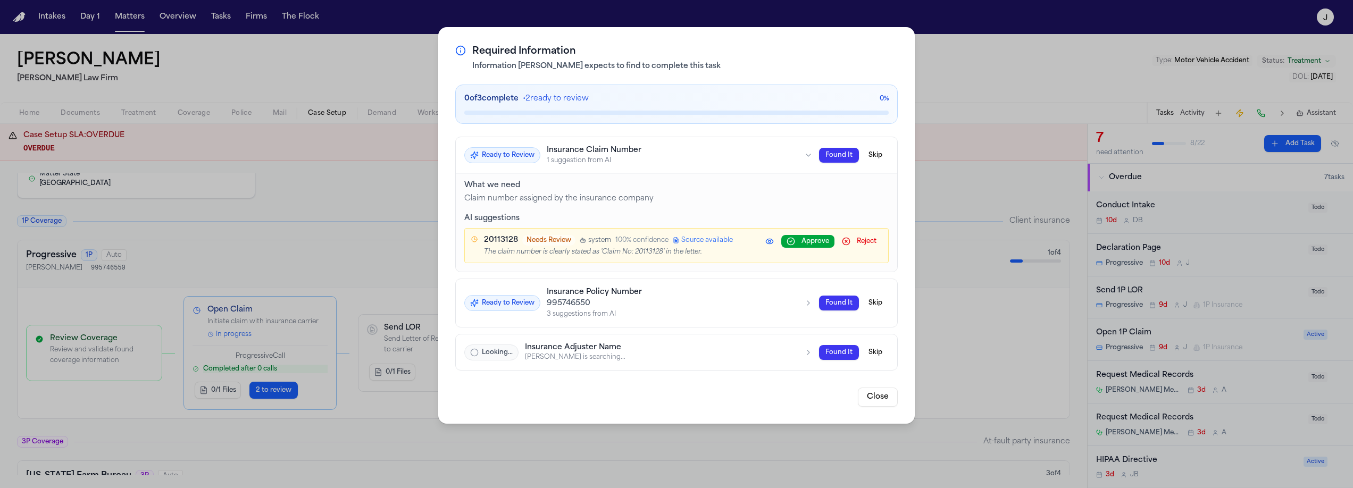
scroll to position [0, 0]
click at [701, 242] on span "Source available" at bounding box center [707, 240] width 52 height 9
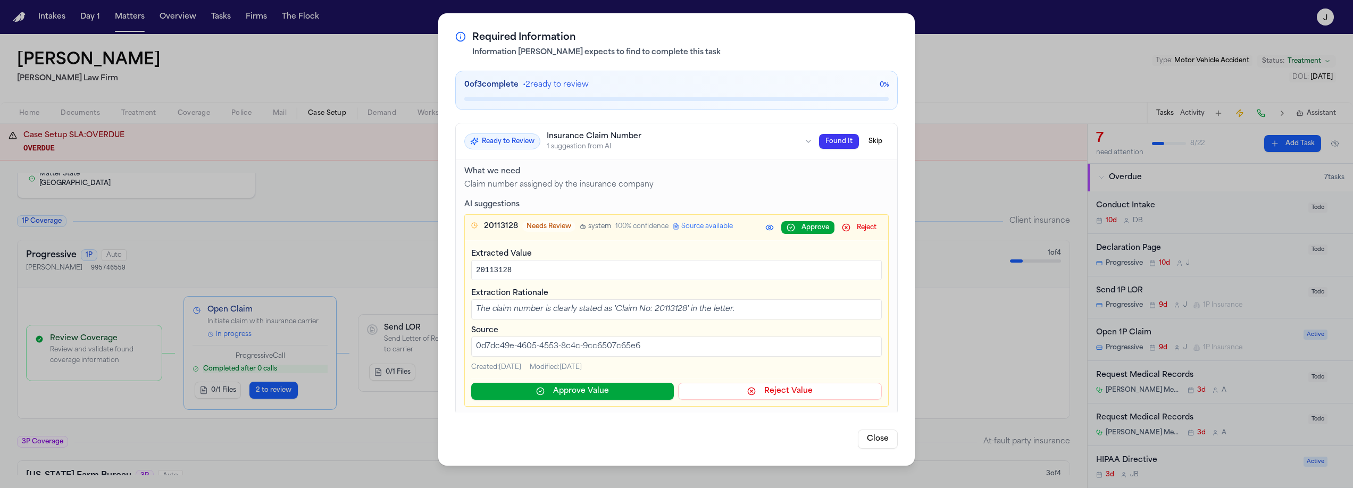
click at [879, 449] on div "Required Information Information [PERSON_NAME] expects to find to complete this…" at bounding box center [676, 239] width 476 height 453
click at [875, 444] on button "Close" at bounding box center [878, 438] width 40 height 19
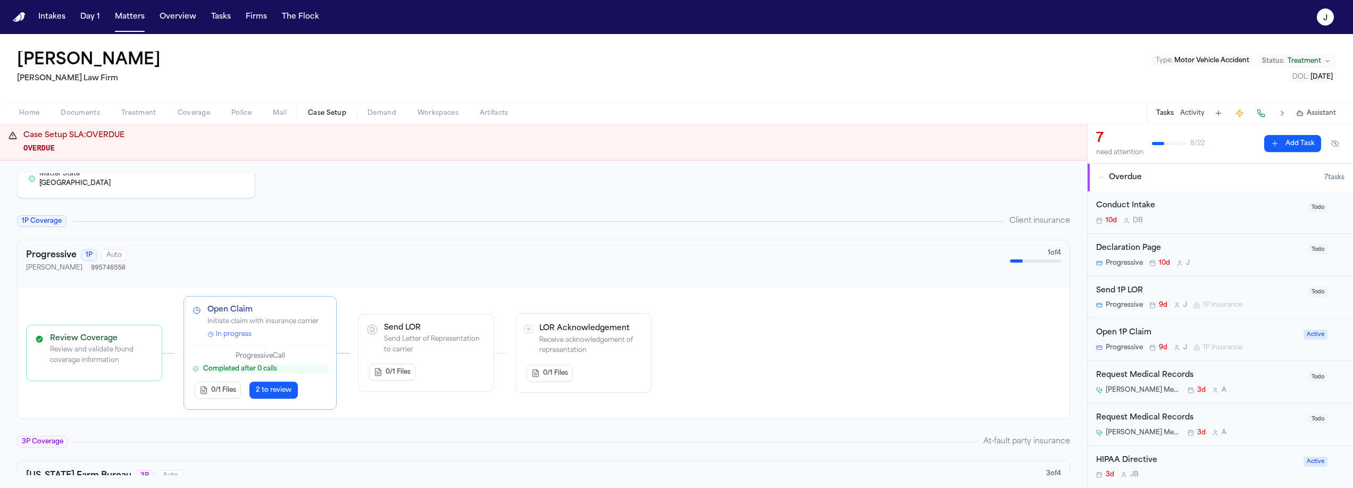
click at [29, 113] on span "Home" at bounding box center [29, 113] width 20 height 9
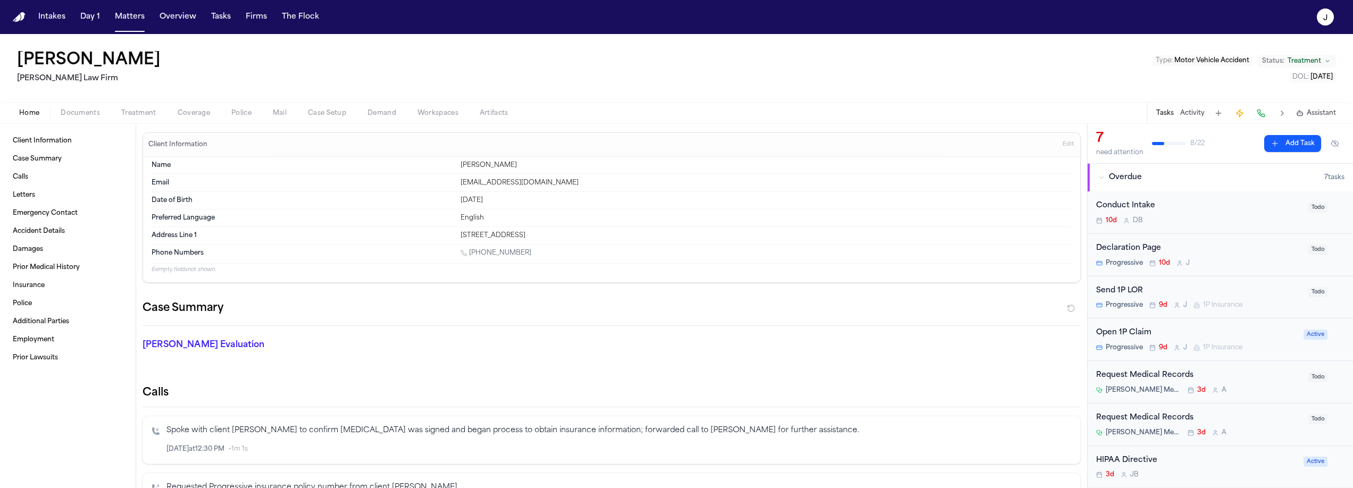
click at [55, 112] on button "Documents" at bounding box center [80, 113] width 61 height 13
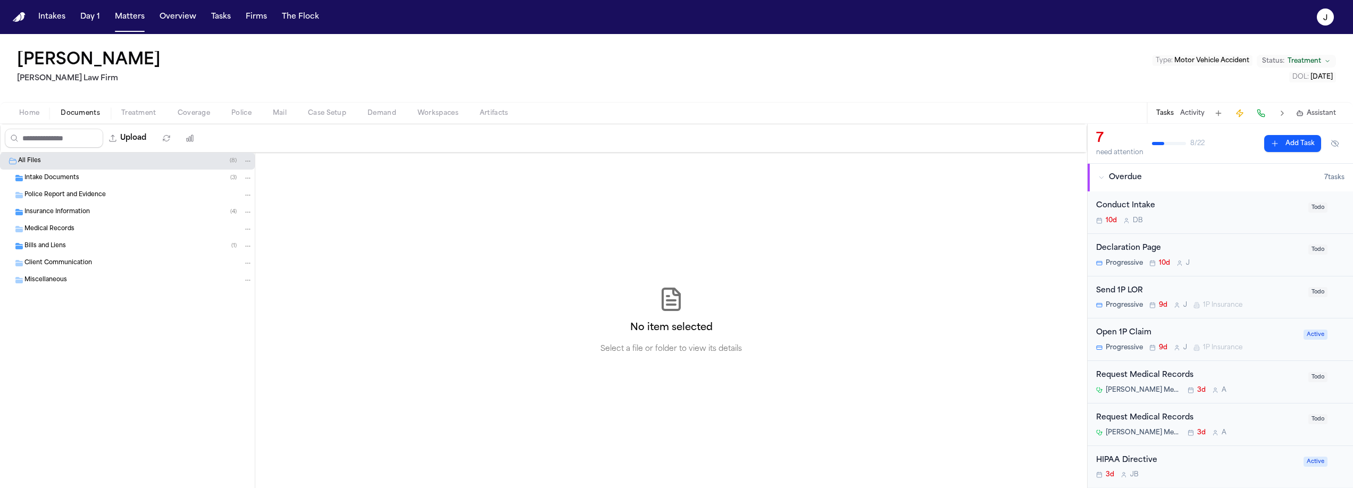
click at [38, 211] on span "Insurance Information" at bounding box center [56, 212] width 65 height 9
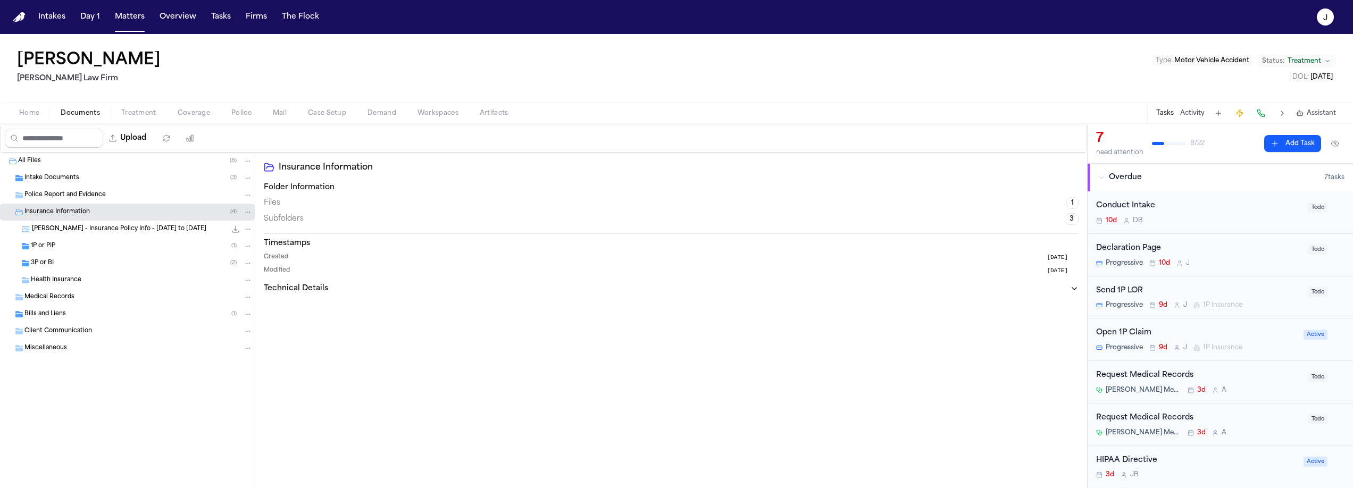
click at [41, 262] on span "3P or BI" at bounding box center [42, 263] width 23 height 9
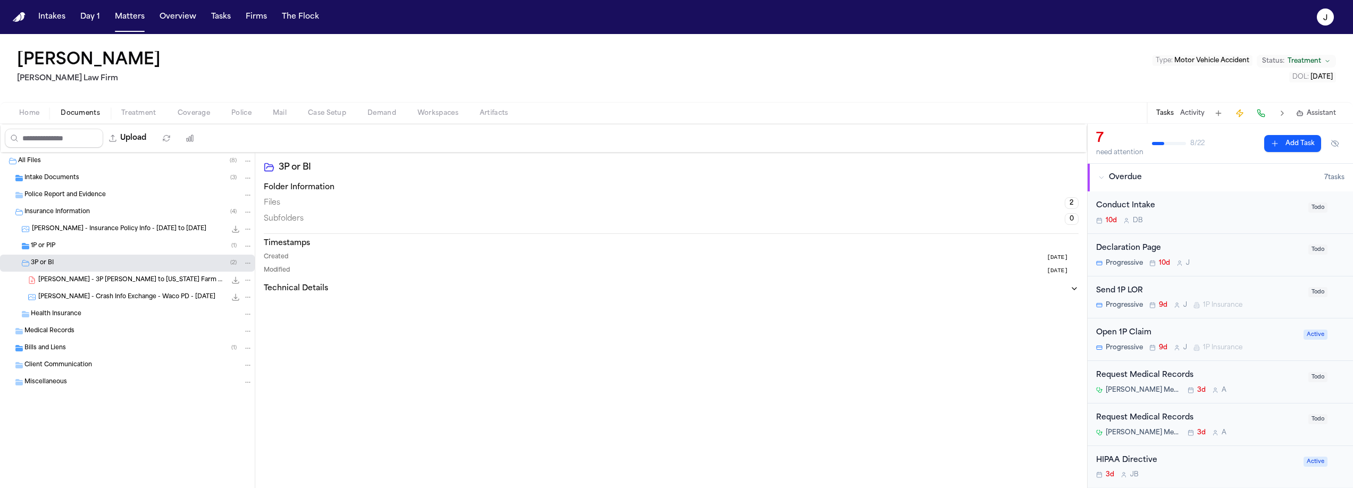
click at [47, 247] on span "1P or PIP" at bounding box center [43, 246] width 24 height 9
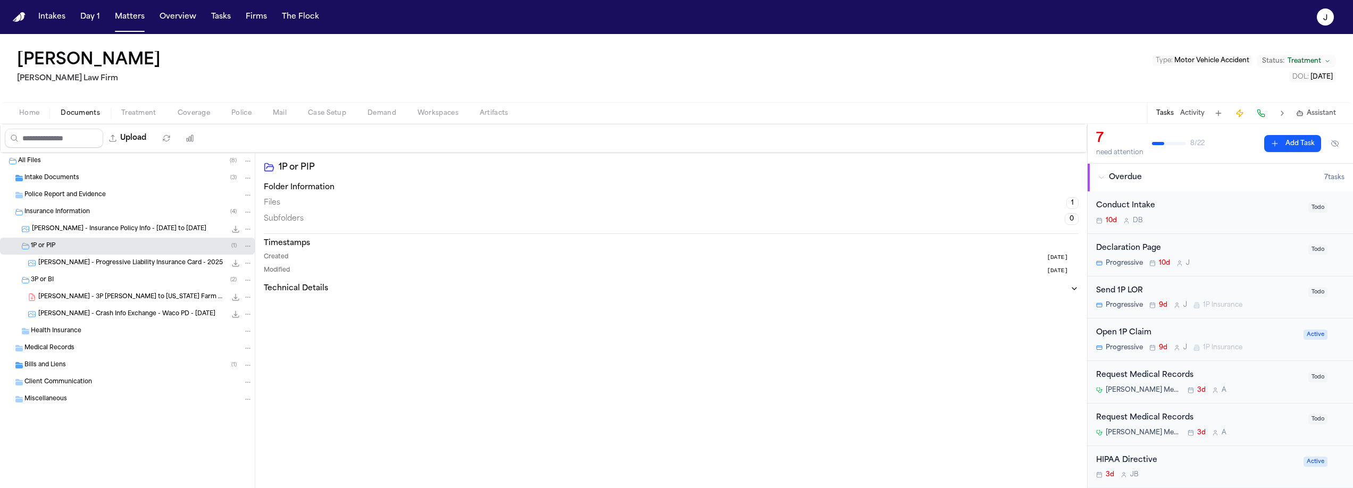
click at [74, 299] on span "[PERSON_NAME] - 3P [PERSON_NAME] to [US_STATE] Farm Bureau - [DATE]" at bounding box center [132, 297] width 188 height 9
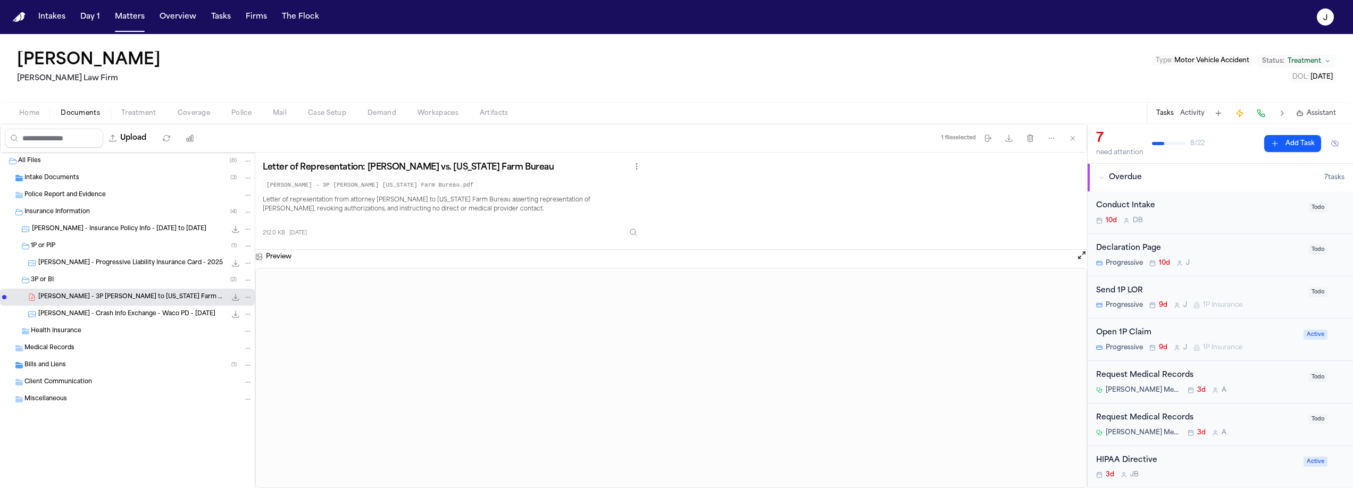
click at [192, 111] on span "Coverage" at bounding box center [194, 113] width 32 height 9
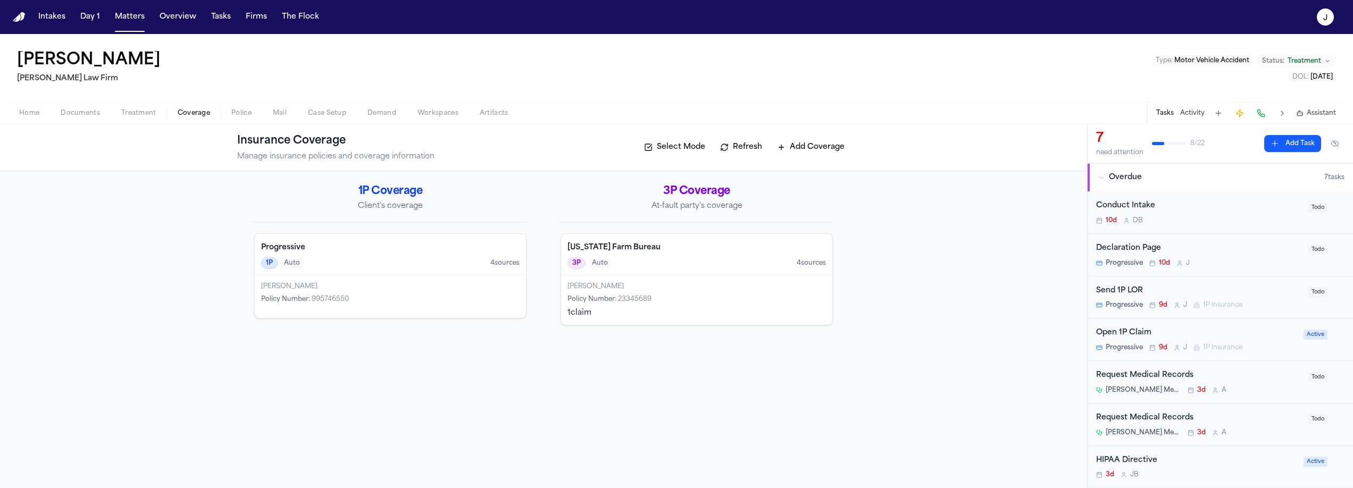
click at [319, 121] on div "Home Documents Treatment Coverage Police Mail Case Setup Demand Workspaces Arti…" at bounding box center [676, 112] width 1353 height 21
click at [317, 116] on span "Case Setup" at bounding box center [327, 113] width 38 height 9
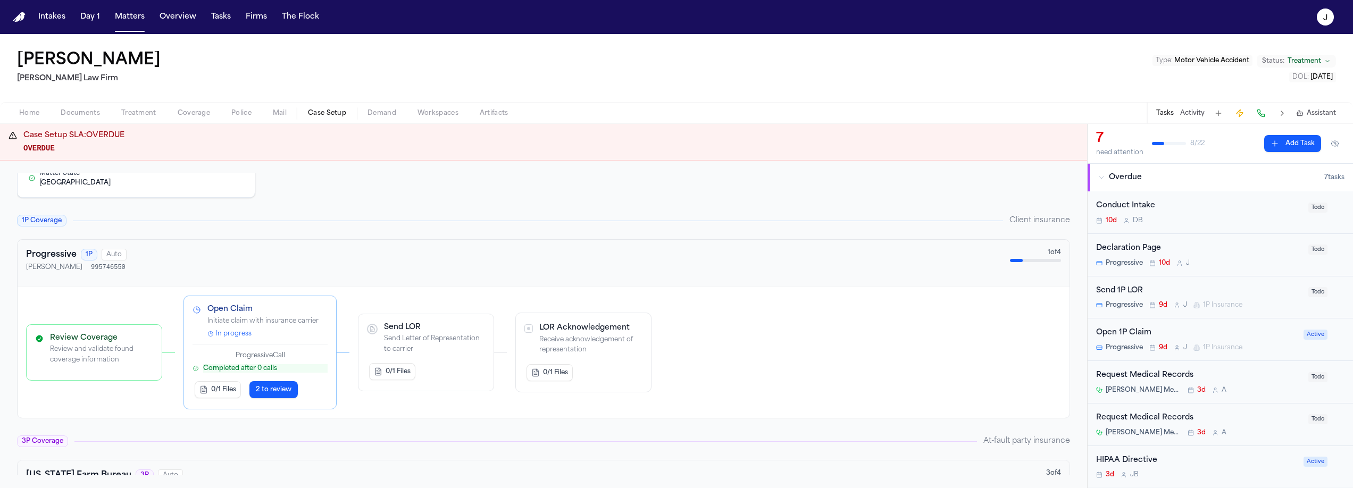
scroll to position [275, 0]
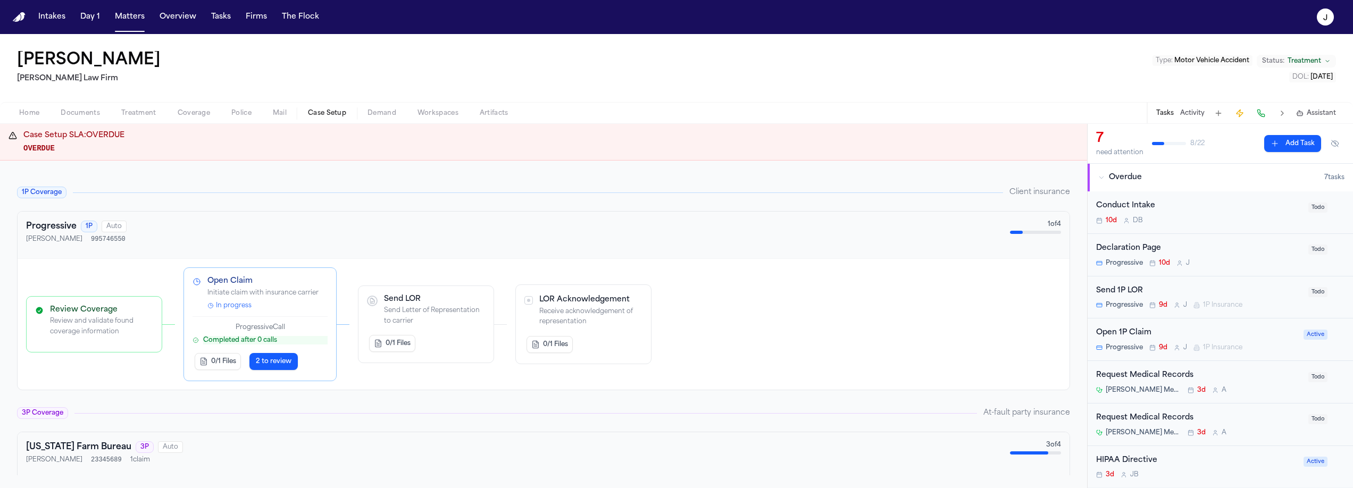
click at [272, 361] on span "2 to review" at bounding box center [274, 361] width 36 height 9
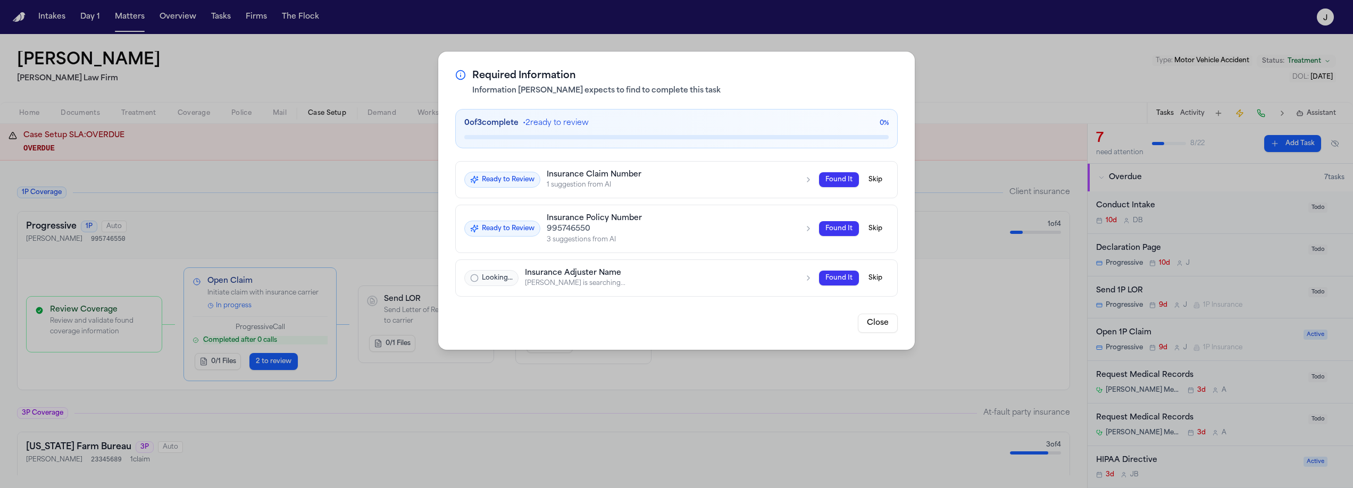
click at [698, 174] on h3 "Insurance Claim Number" at bounding box center [672, 175] width 251 height 10
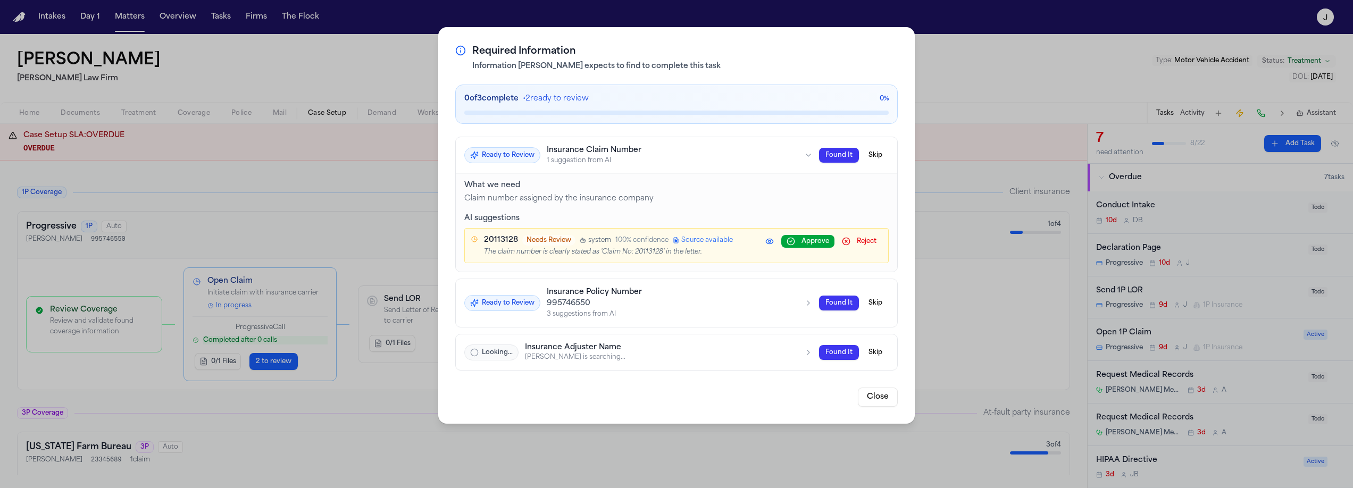
click at [708, 240] on span "Source available" at bounding box center [707, 240] width 52 height 9
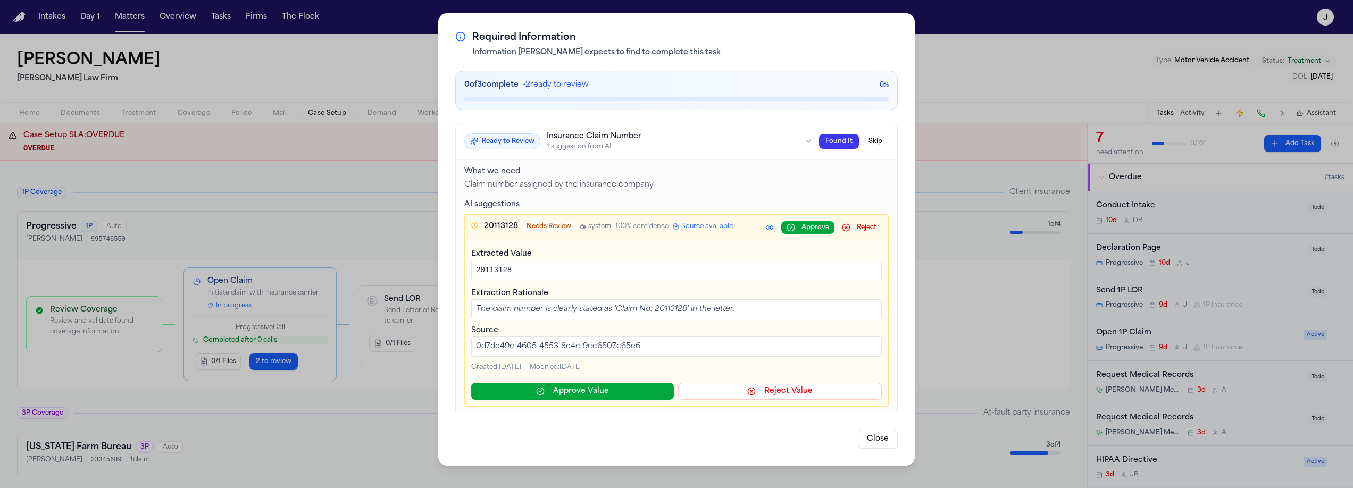
click at [371, 82] on div "Required Information Information [PERSON_NAME] expects to find to complete this…" at bounding box center [676, 244] width 1353 height 488
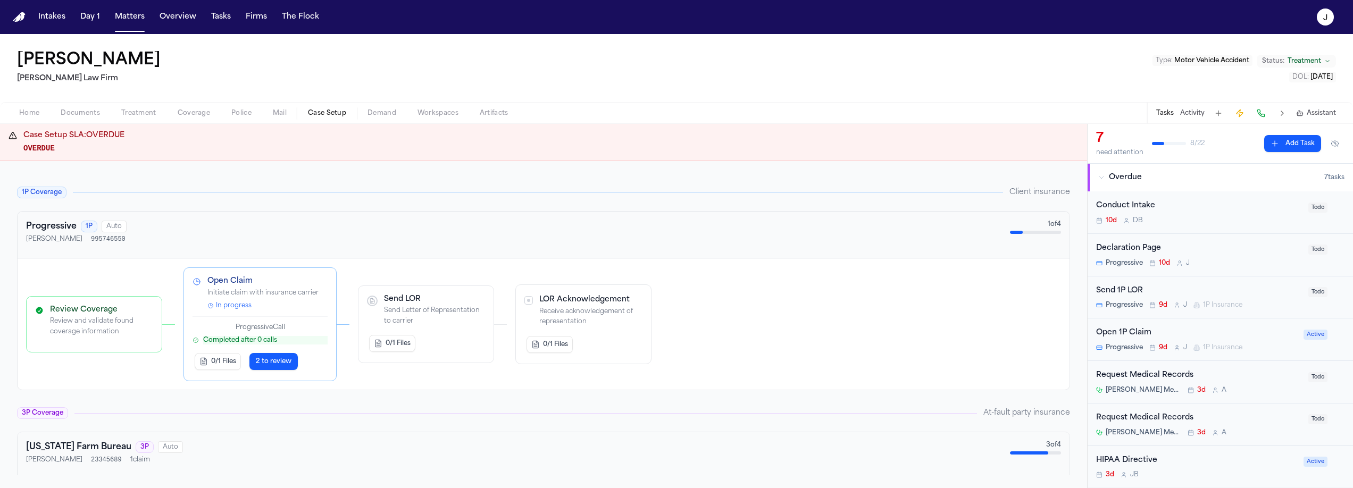
click at [98, 110] on span "Documents" at bounding box center [80, 113] width 39 height 9
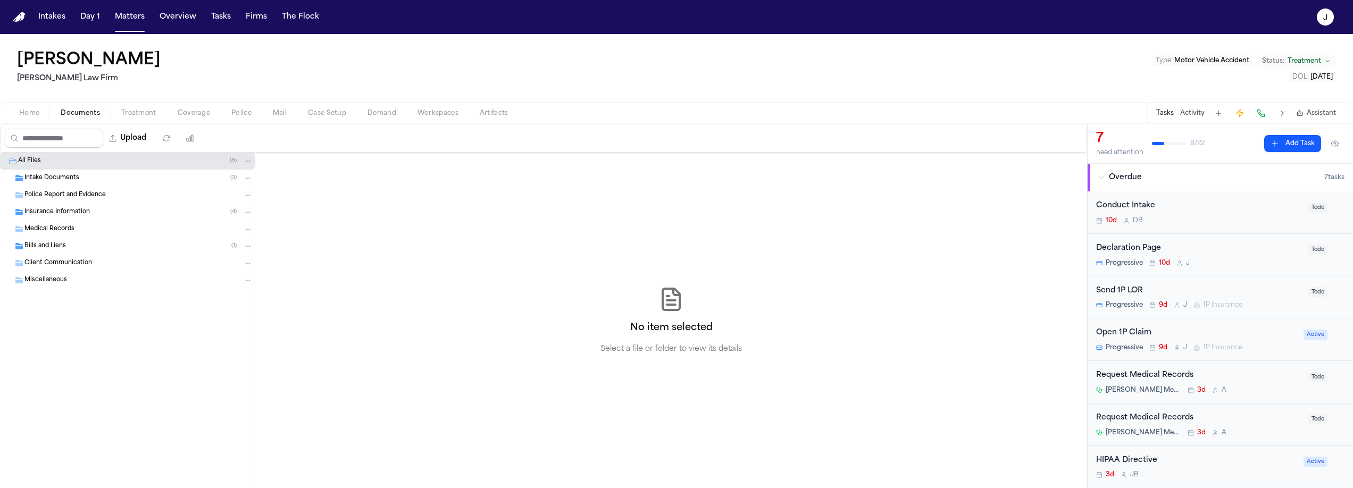
click at [49, 214] on span "Insurance Information" at bounding box center [56, 212] width 65 height 9
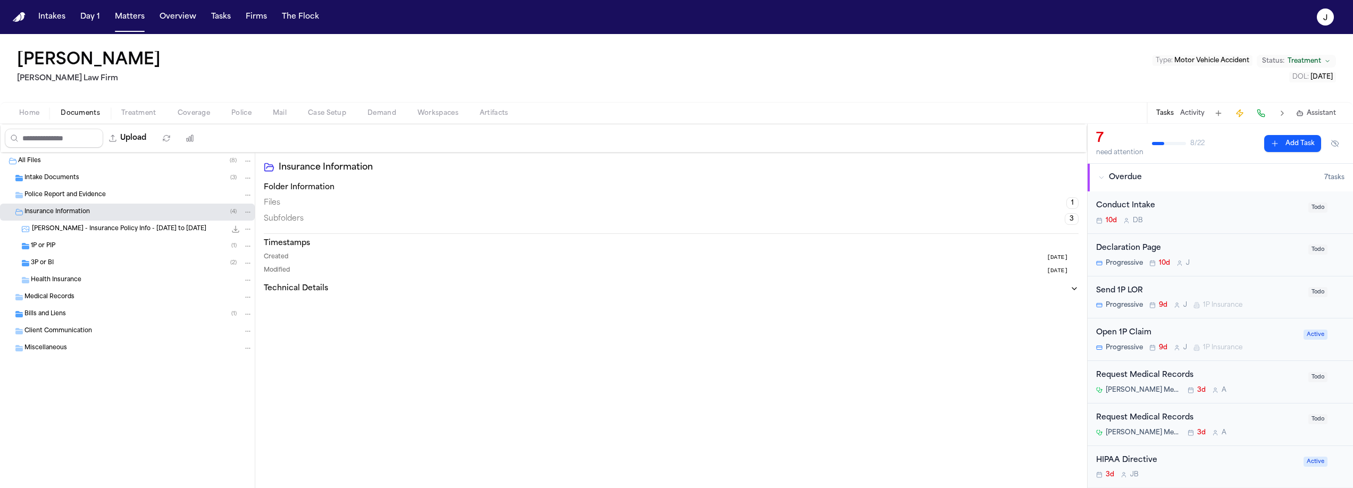
click at [61, 257] on div "3P or BI ( 2 )" at bounding box center [127, 263] width 255 height 17
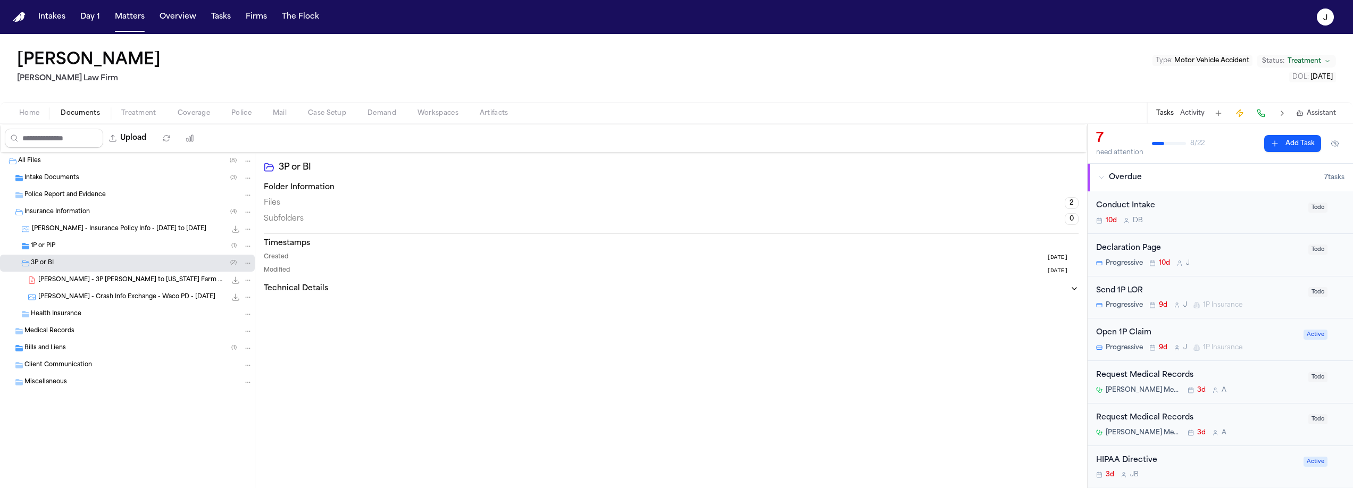
click at [93, 280] on span "[PERSON_NAME] - 3P [PERSON_NAME] to [US_STATE] Farm Bureau - [DATE]" at bounding box center [132, 280] width 188 height 9
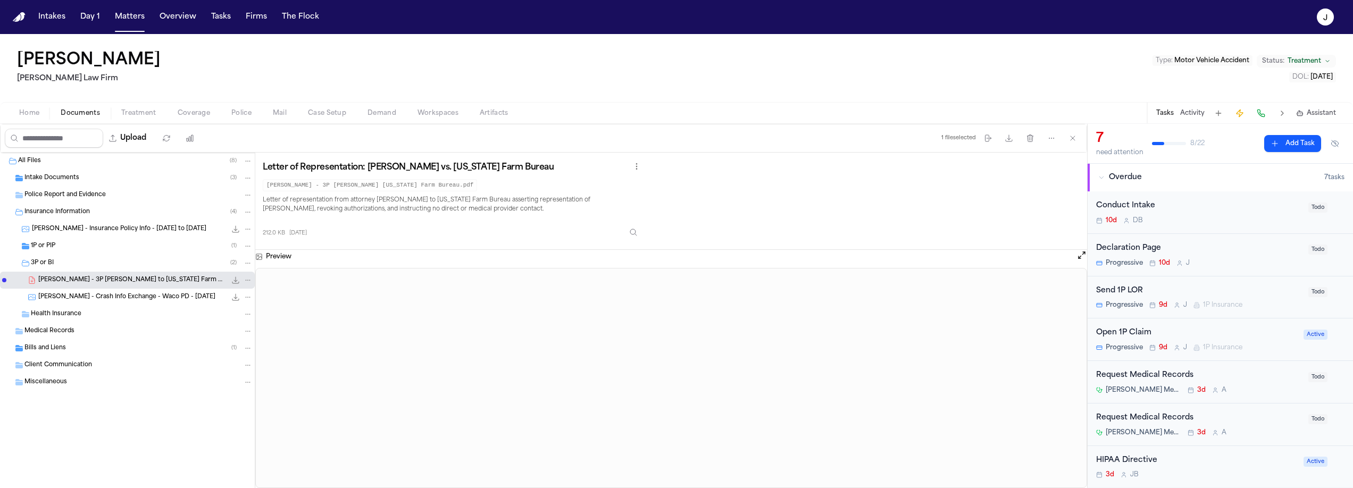
click at [27, 113] on span "Home" at bounding box center [29, 113] width 20 height 9
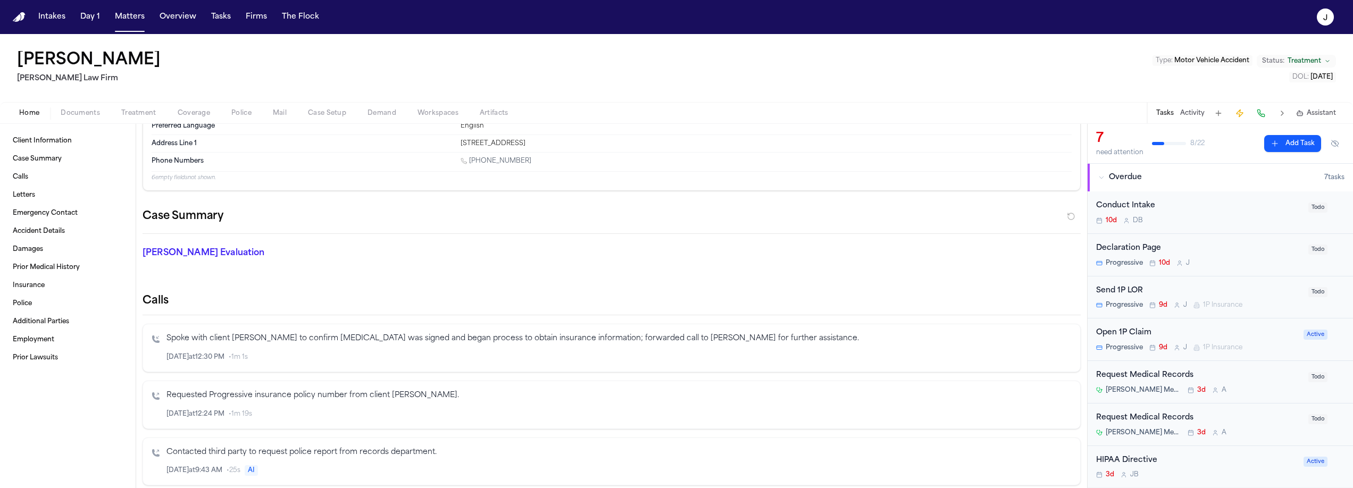
scroll to position [94, 0]
click at [332, 115] on span "Case Setup" at bounding box center [327, 113] width 38 height 9
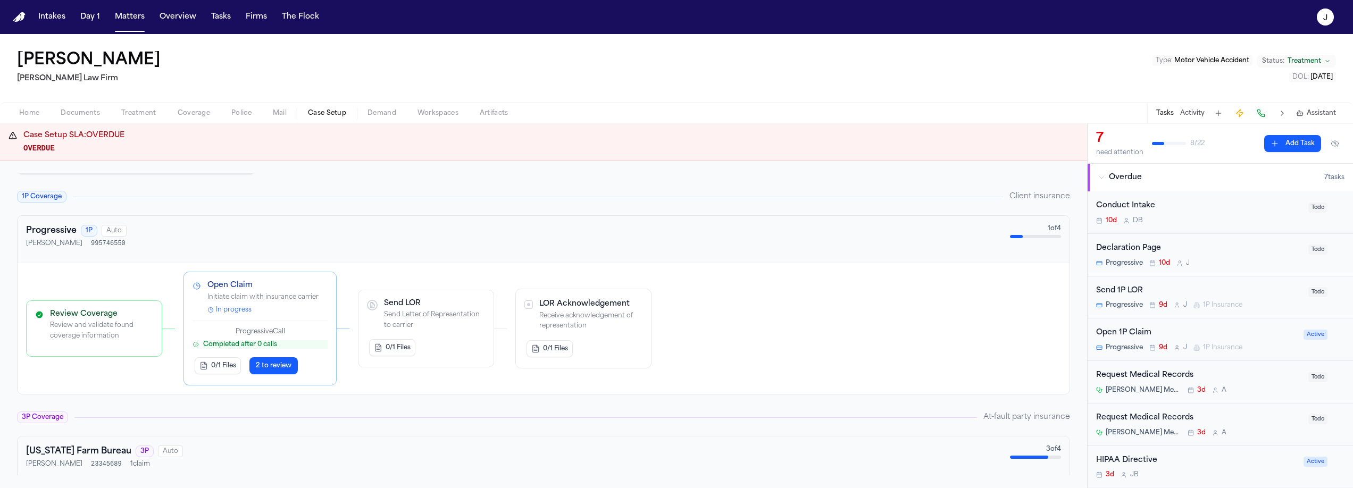
scroll to position [274, 0]
click at [236, 306] on span "In progress" at bounding box center [234, 307] width 36 height 9
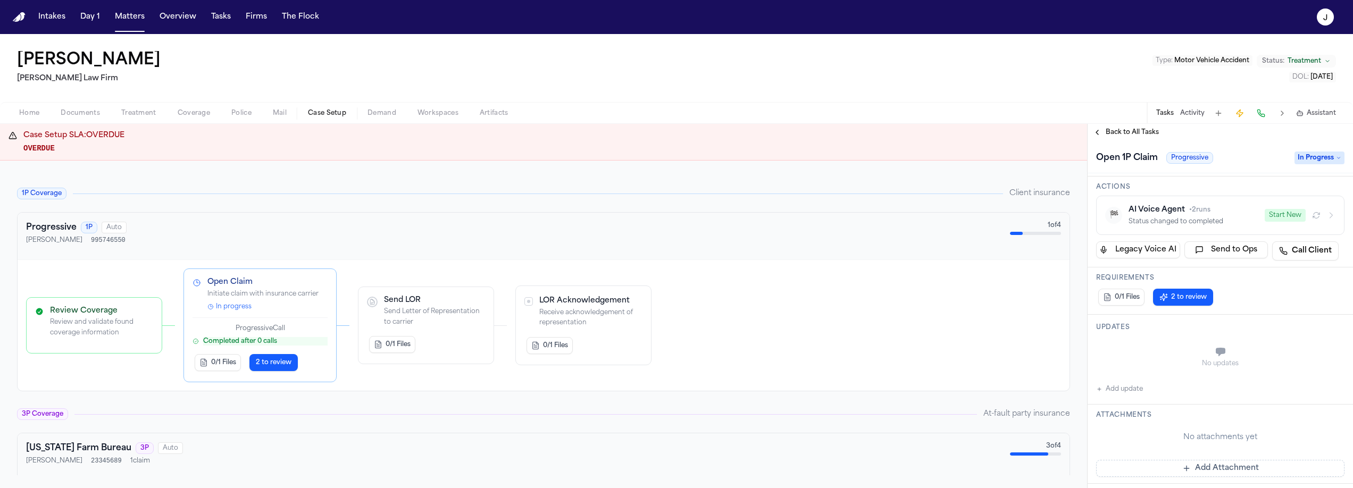
scroll to position [74, 0]
click at [1197, 297] on span "2 to review" at bounding box center [1189, 301] width 36 height 9
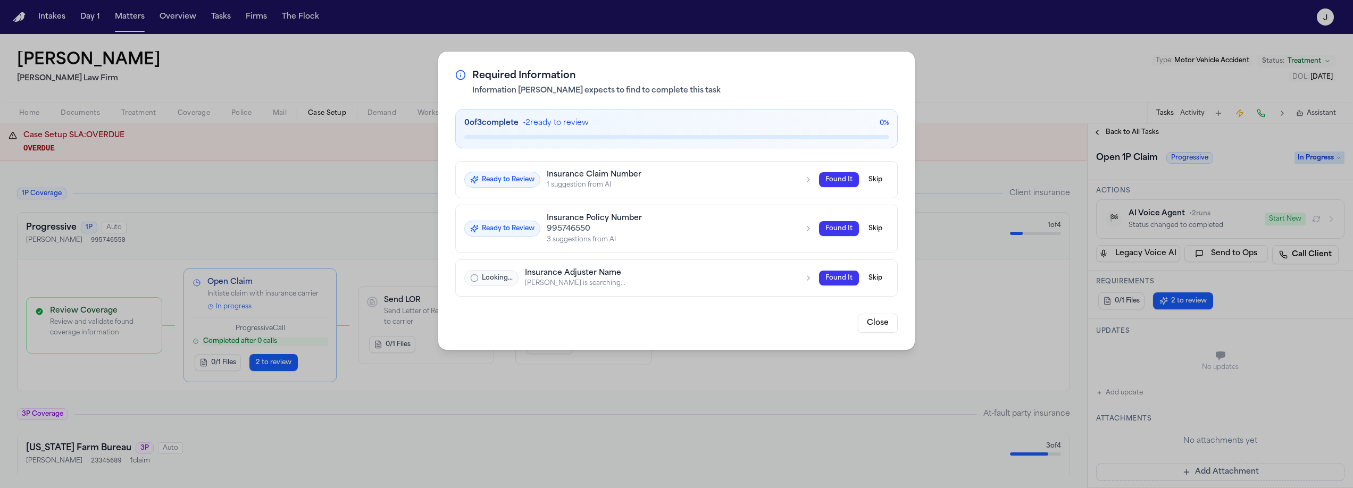
click at [477, 277] on icon "button" at bounding box center [474, 278] width 9 height 9
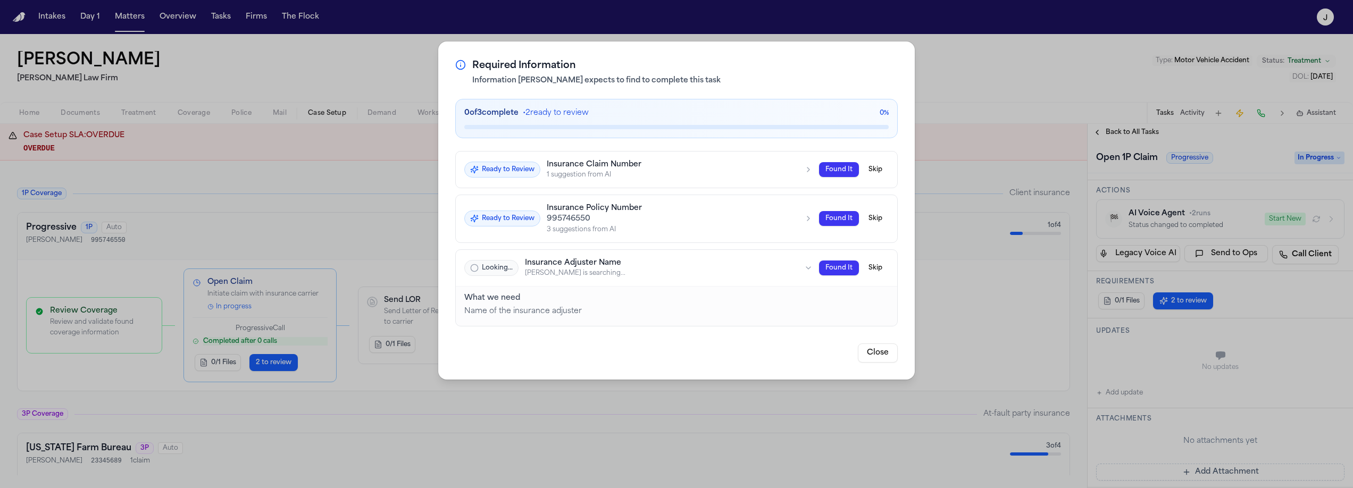
click at [570, 225] on div "3 suggestions from AI" at bounding box center [672, 229] width 251 height 9
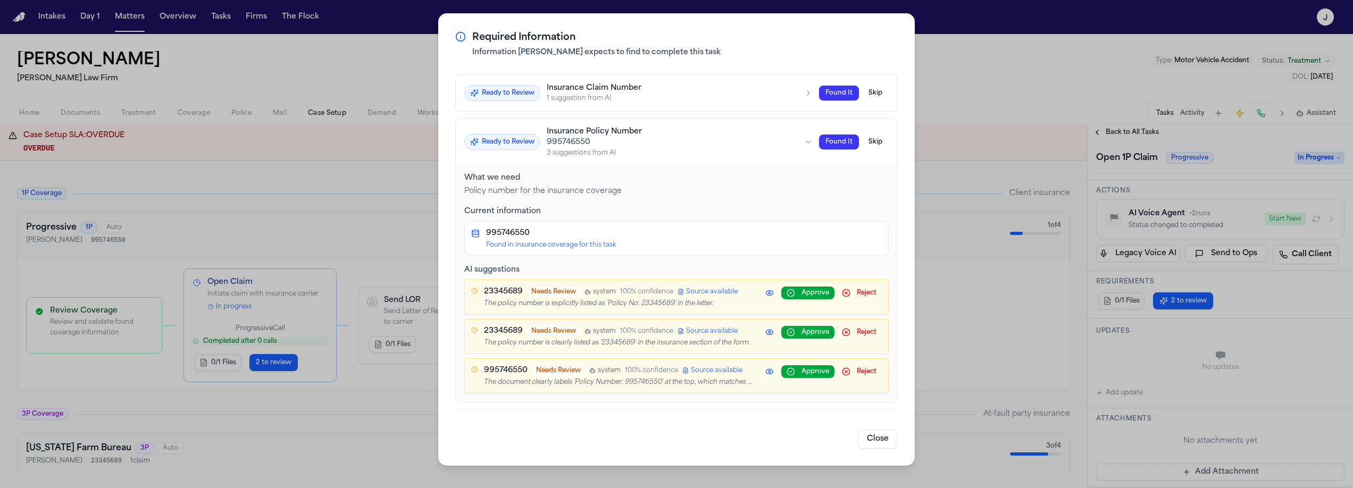
scroll to position [48, 0]
click at [589, 249] on div "Found in insurance coverage for this task" at bounding box center [684, 245] width 396 height 9
click at [616, 111] on button "Ready to Review Insurance Claim Number 1 suggestion from AI Found It Skip" at bounding box center [676, 94] width 441 height 36
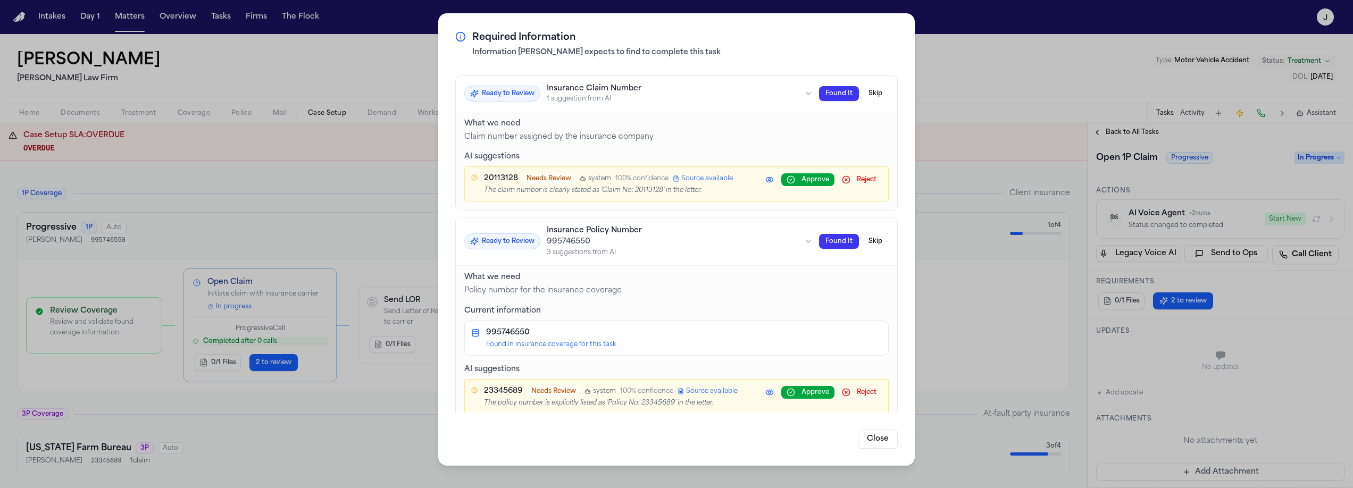
click at [857, 182] on button "Reject" at bounding box center [858, 179] width 45 height 13
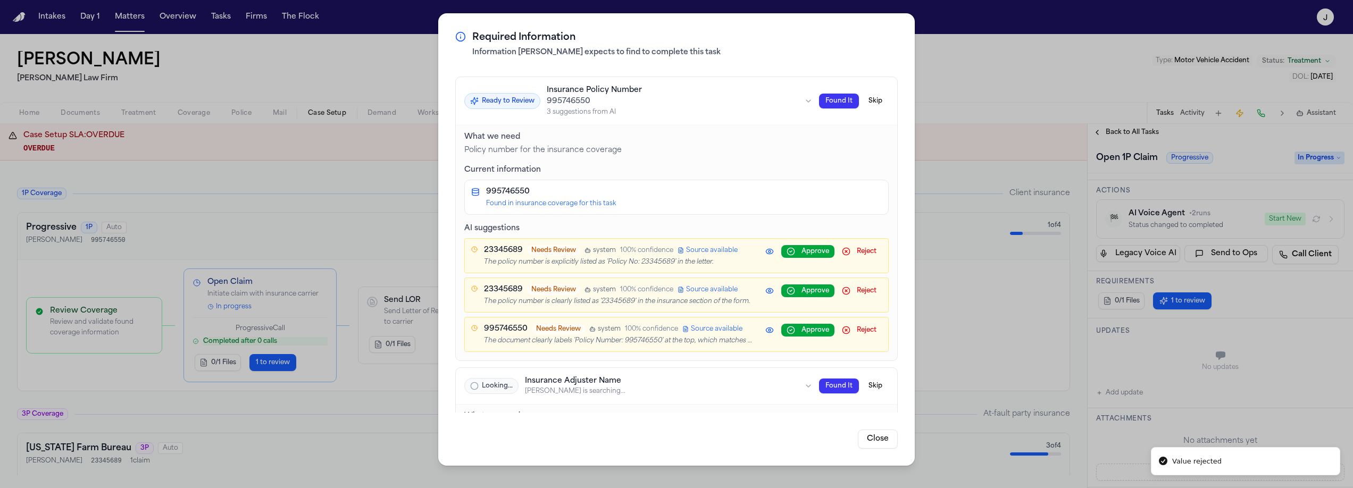
scroll to position [53, 0]
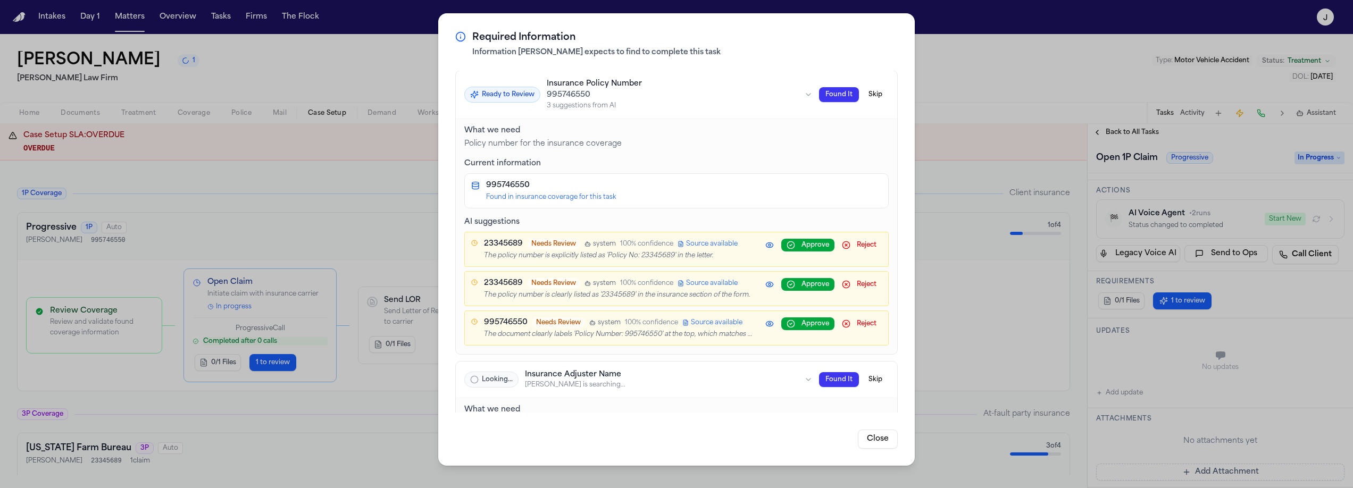
click at [798, 326] on button "Approve" at bounding box center [807, 323] width 53 height 13
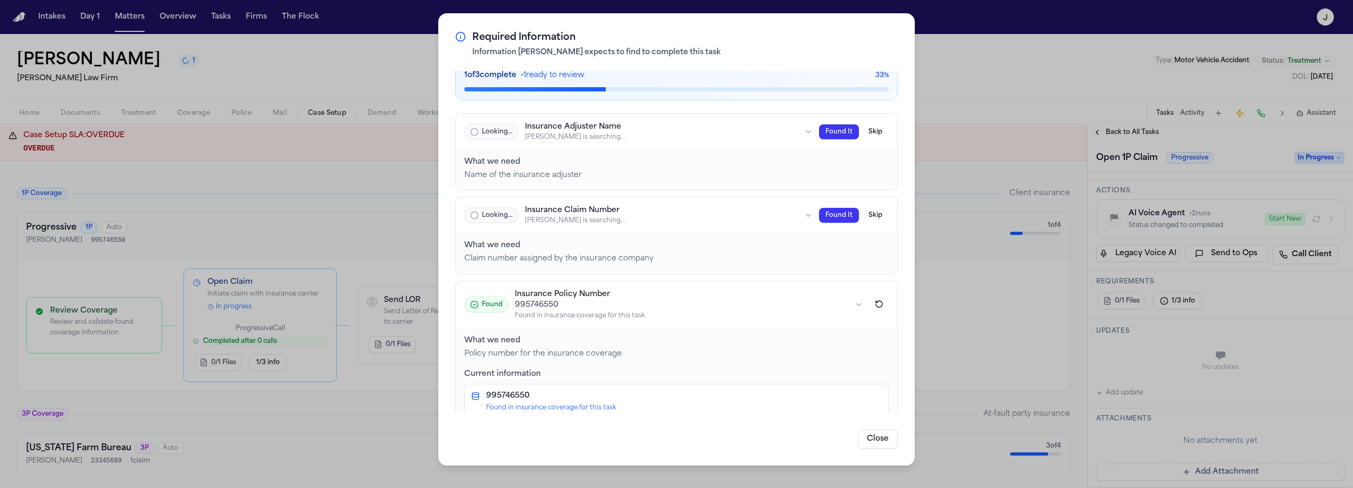
scroll to position [0, 0]
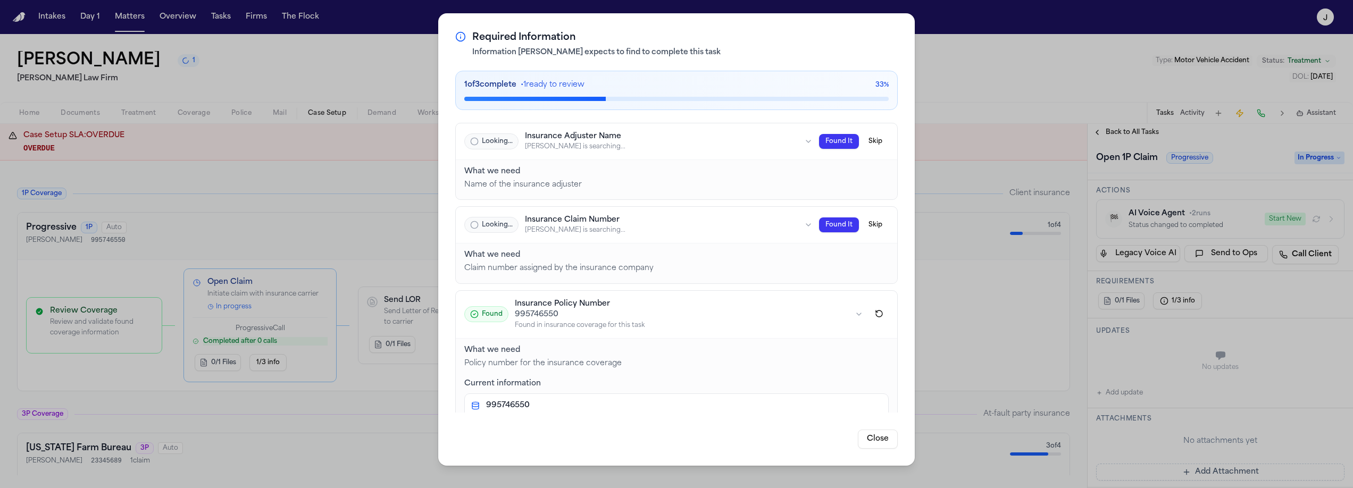
click at [884, 446] on button "Close" at bounding box center [878, 438] width 40 height 19
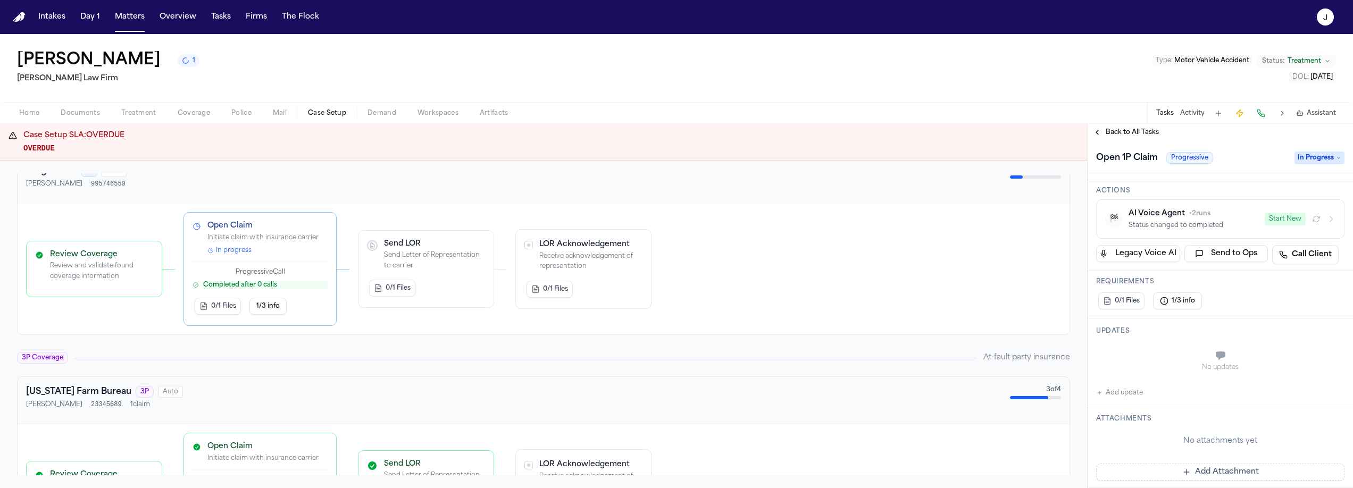
scroll to position [330, 0]
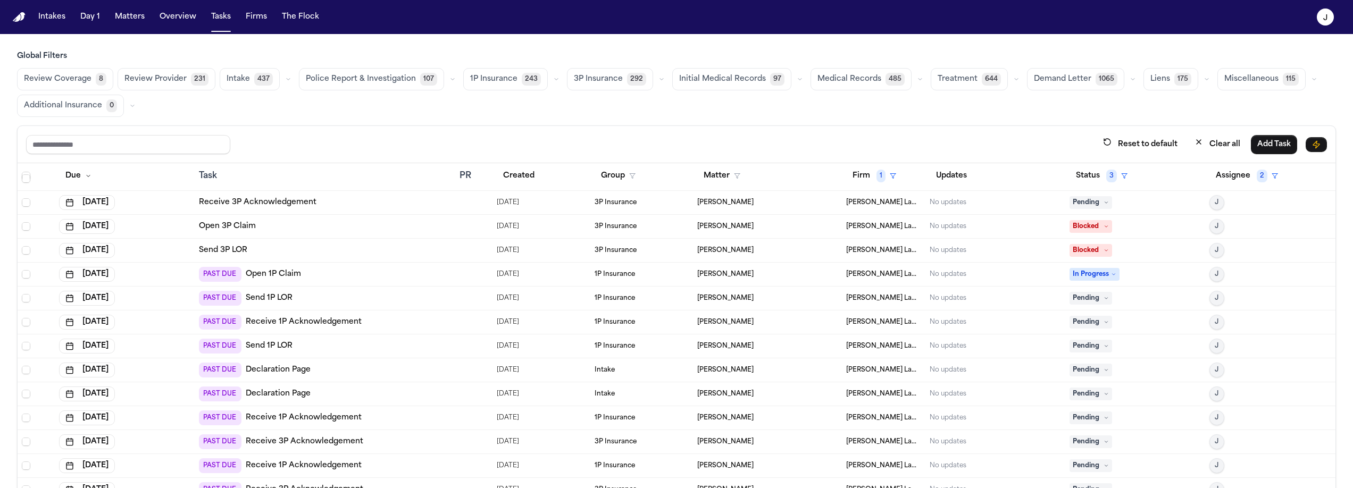
scroll to position [95, 0]
click at [1069, 296] on span "Pending" at bounding box center [1090, 297] width 43 height 13
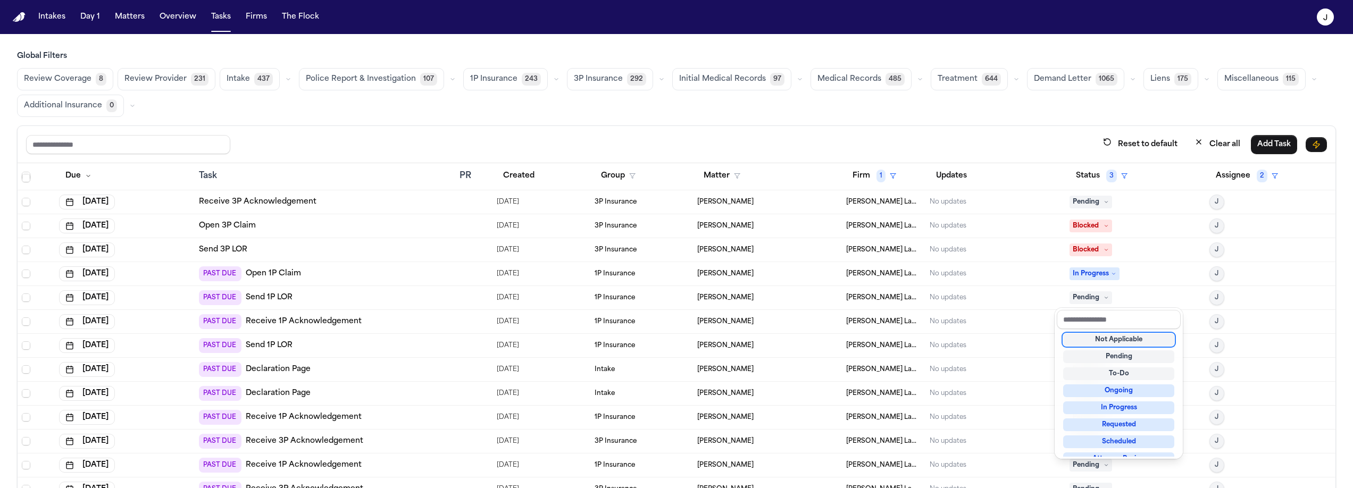
click at [1082, 340] on div "Not Applicable" at bounding box center [1118, 339] width 111 height 13
click at [1104, 338] on div "Not Applicable" at bounding box center [1118, 339] width 111 height 13
click at [1126, 342] on div "Not Applicable" at bounding box center [1118, 339] width 111 height 13
click at [1077, 299] on span "Pending" at bounding box center [1090, 297] width 43 height 13
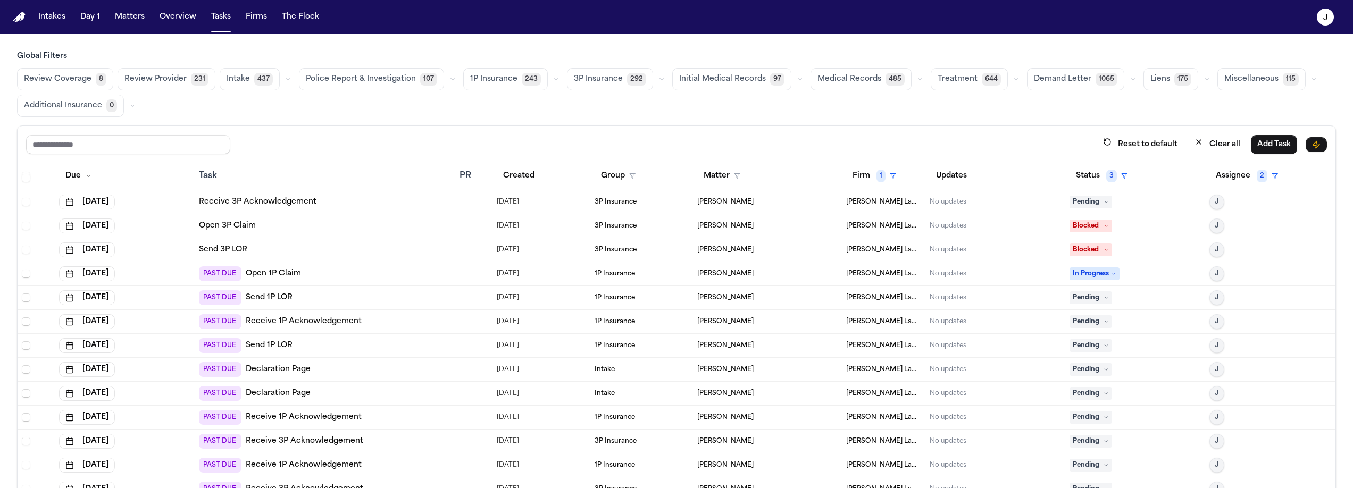
click at [1103, 297] on icon at bounding box center [1105, 297] width 5 height 5
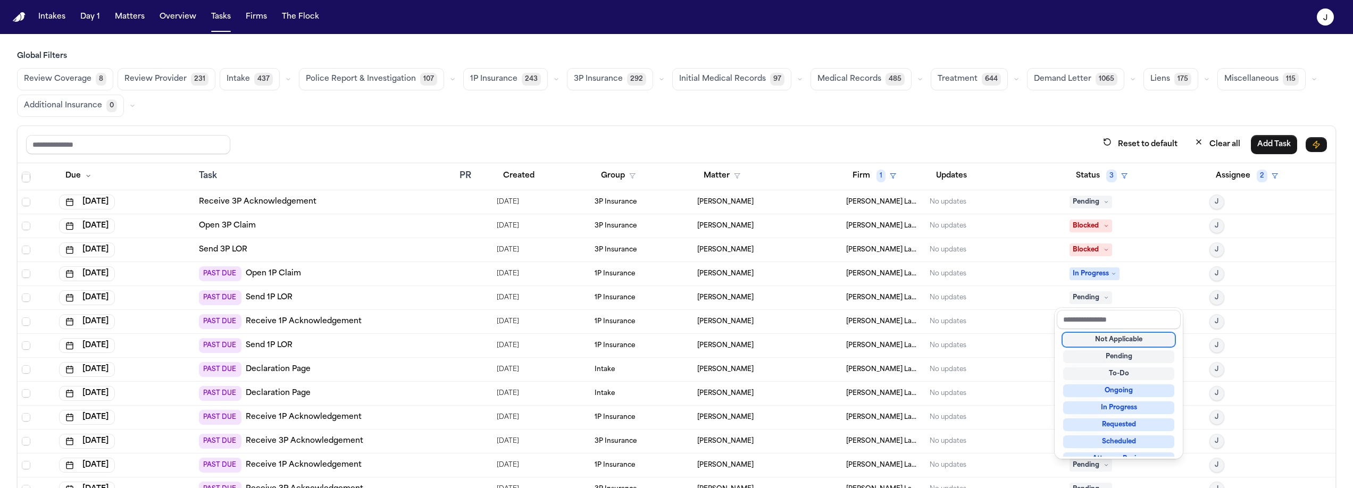
click at [1086, 344] on div "Not Applicable" at bounding box center [1118, 339] width 111 height 13
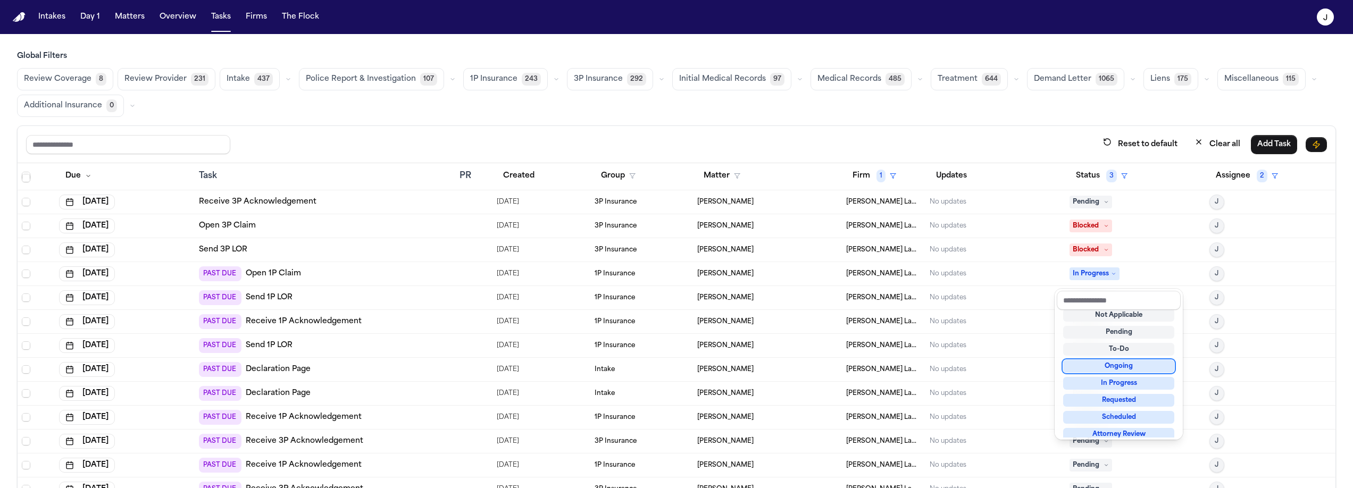
scroll to position [114, 0]
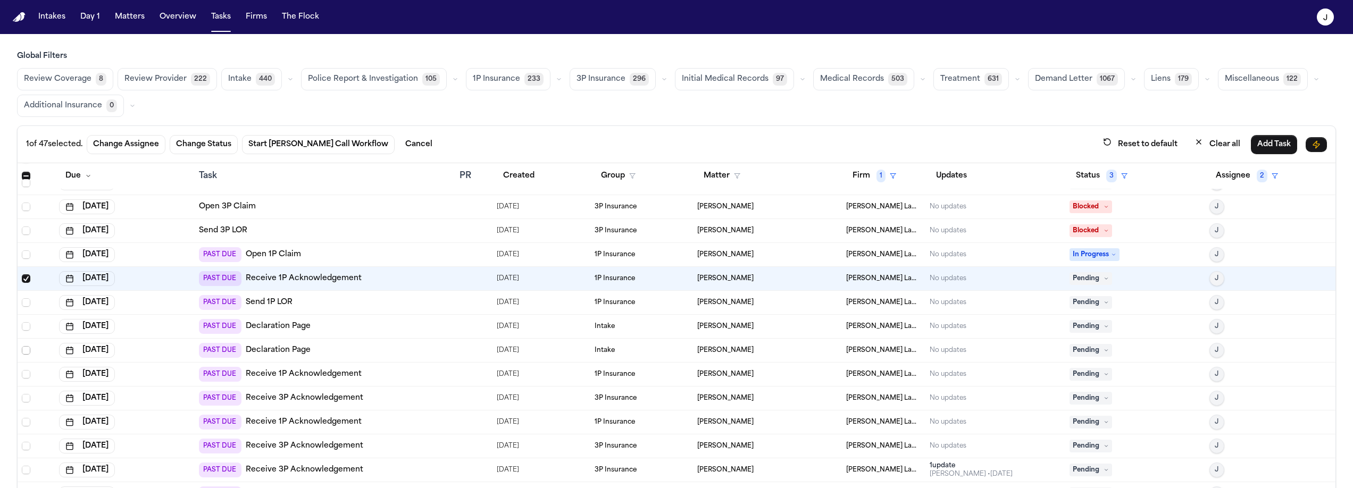
click at [26, 351] on span "Select row" at bounding box center [26, 350] width 9 height 9
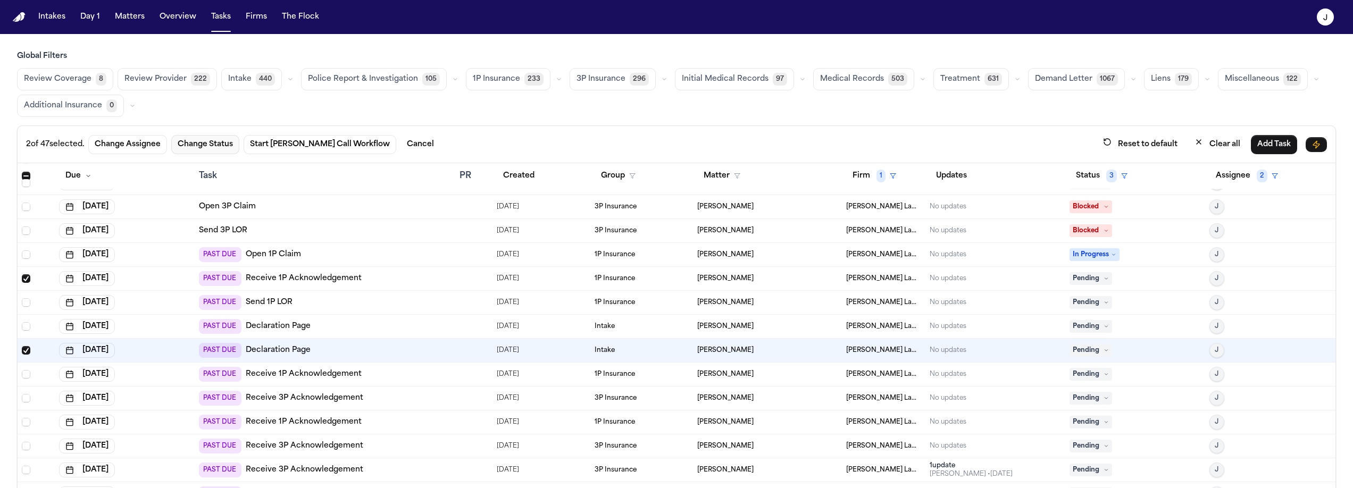
click at [221, 141] on button "Change Status" at bounding box center [205, 144] width 68 height 19
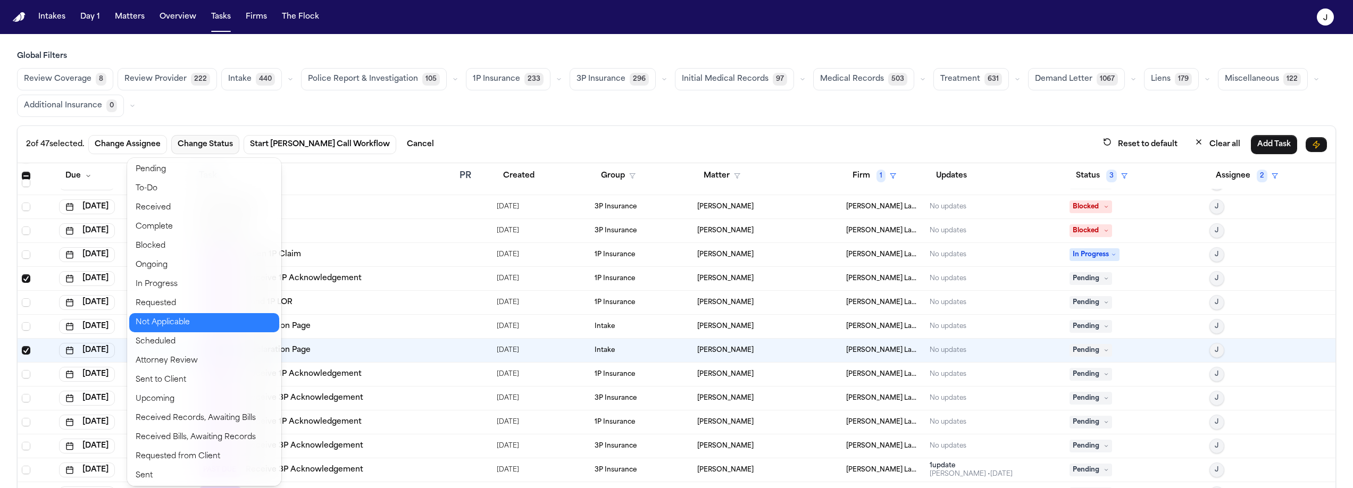
click at [163, 318] on button "Not Applicable" at bounding box center [204, 322] width 150 height 19
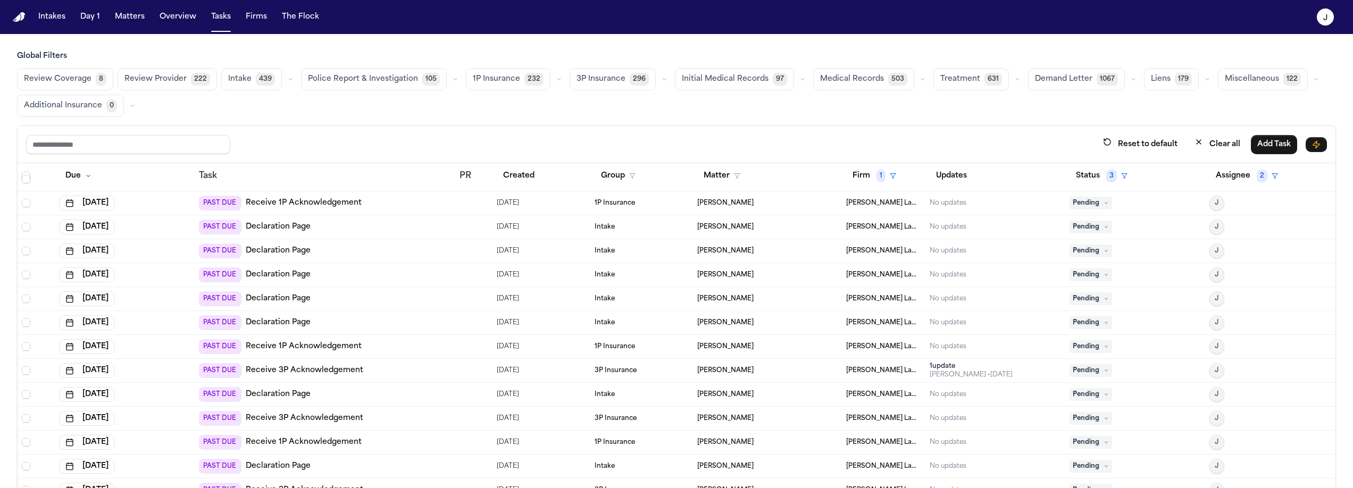
scroll to position [0, 0]
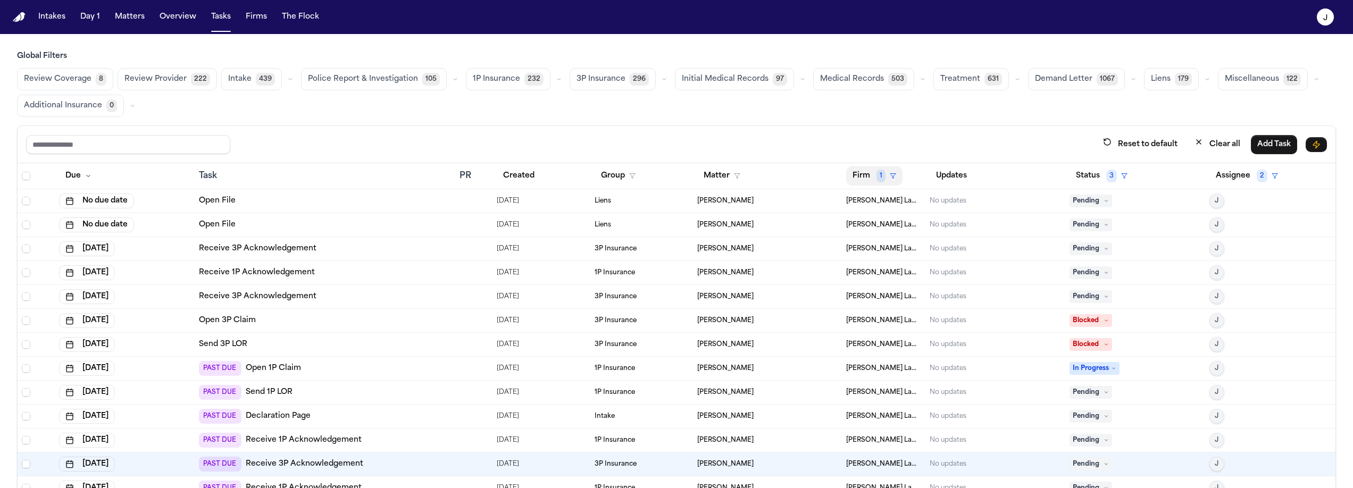
click at [862, 177] on button "Firm 1" at bounding box center [874, 175] width 56 height 19
click at [872, 250] on button "Clear filter" at bounding box center [895, 255] width 115 height 19
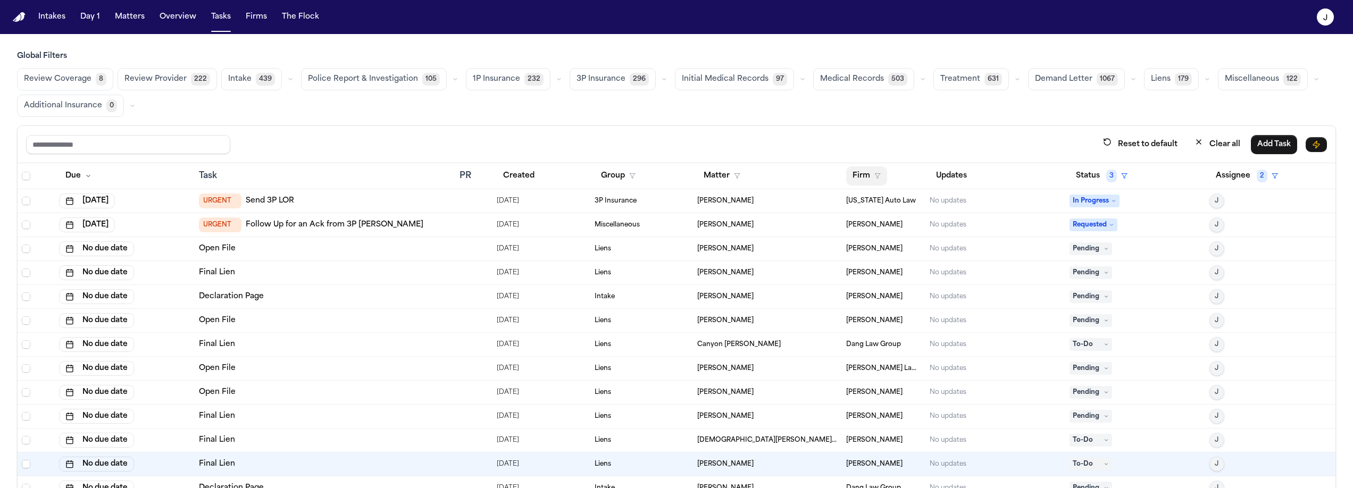
click at [861, 175] on button "Firm" at bounding box center [866, 175] width 41 height 19
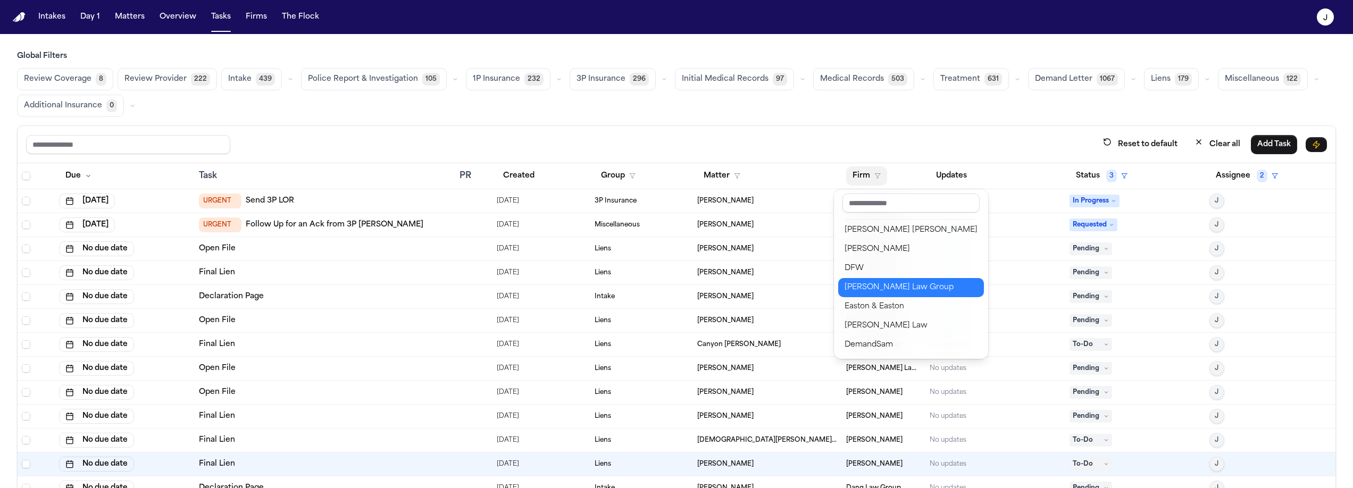
scroll to position [152, 0]
click at [862, 294] on div "DFW" at bounding box center [910, 289] width 133 height 13
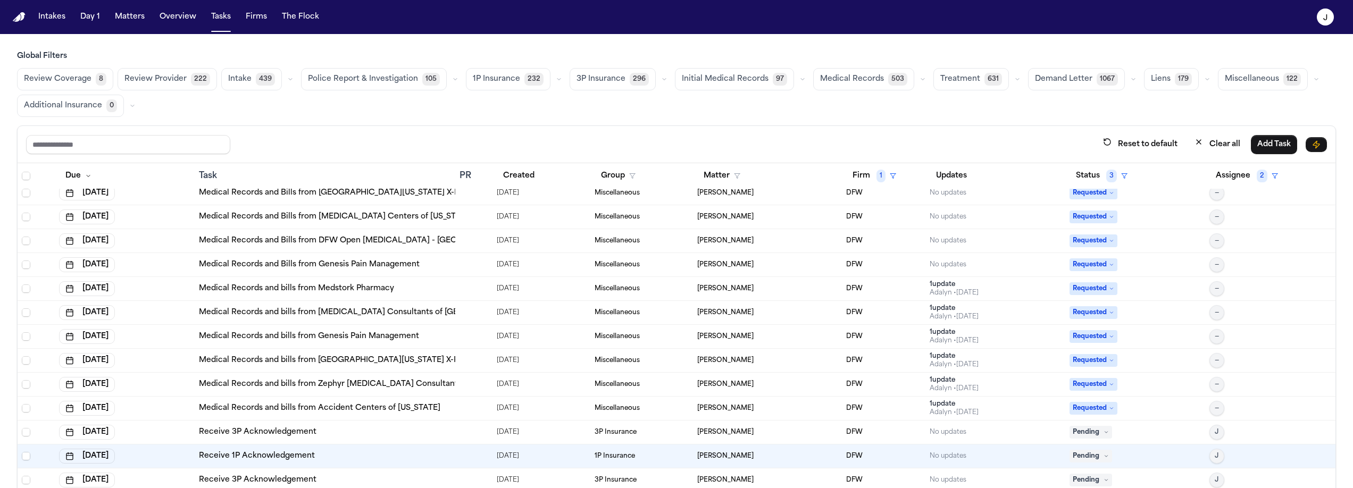
scroll to position [10, 0]
click at [1234, 177] on button "Assignee 2" at bounding box center [1246, 175] width 75 height 19
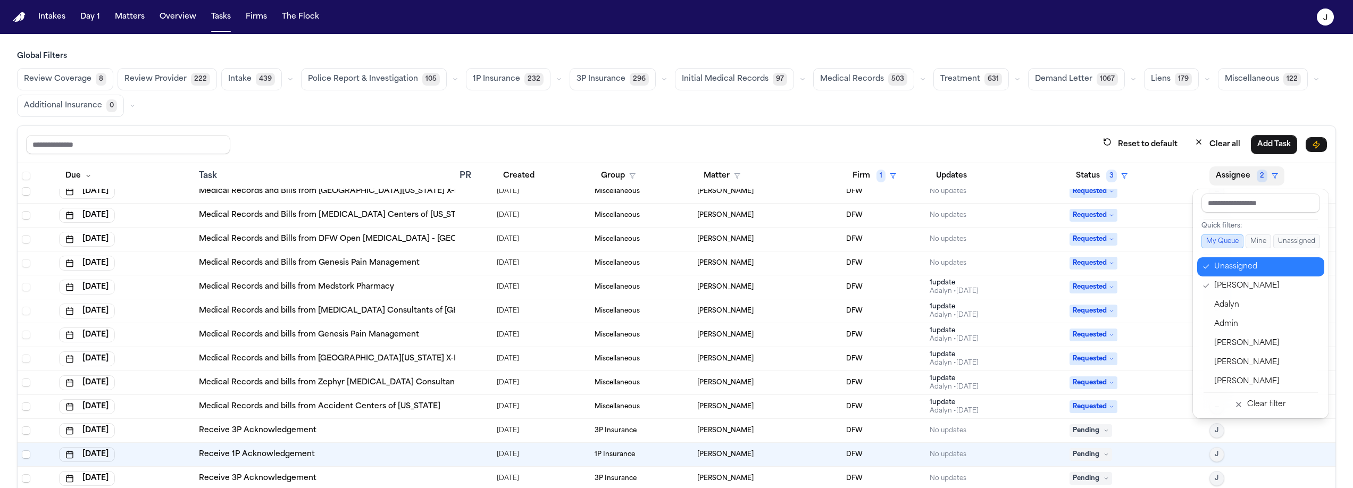
click at [1209, 266] on icon "button" at bounding box center [1205, 267] width 7 height 9
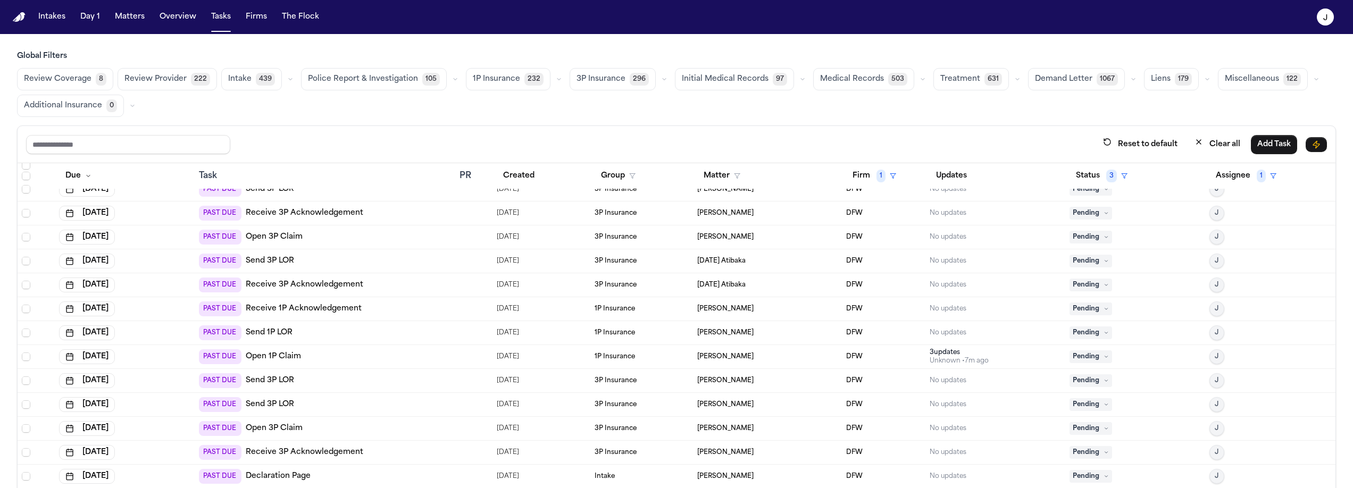
scroll to position [515, 0]
